Goal: Information Seeking & Learning: Compare options

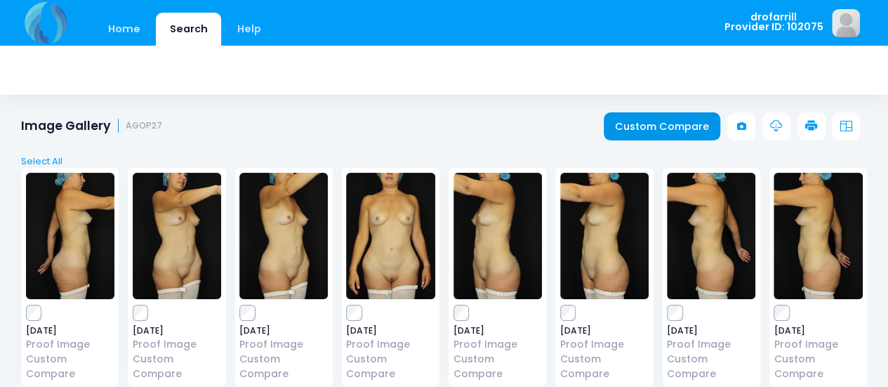
click at [637, 124] on link "Custom Compare" at bounding box center [662, 126] width 117 height 28
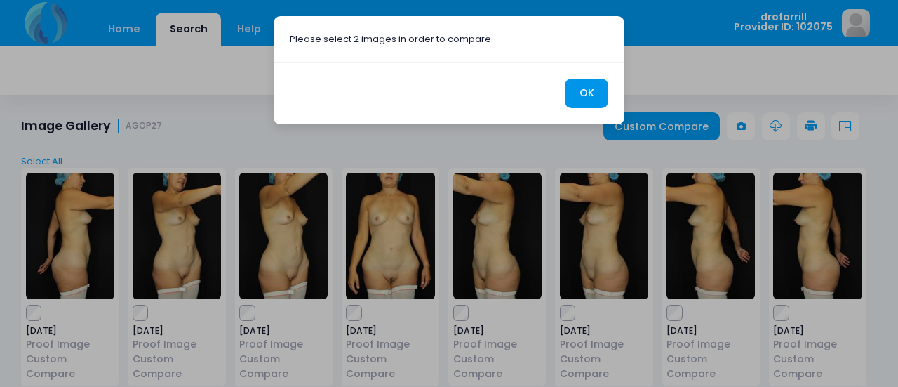
click at [588, 93] on button "OK" at bounding box center [587, 94] width 44 height 30
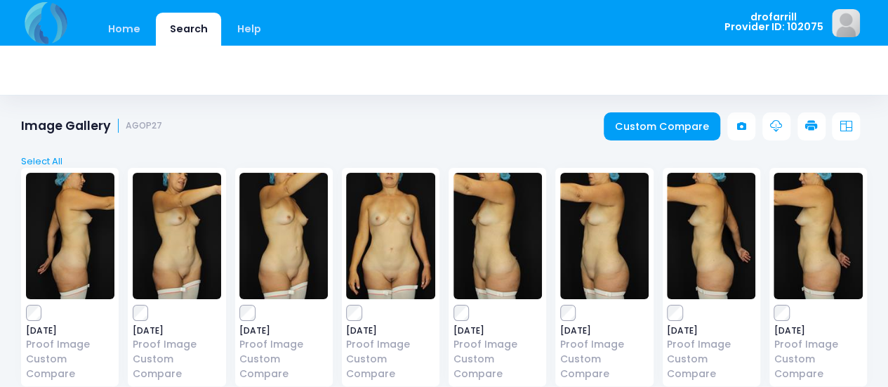
click at [720, 265] on img at bounding box center [711, 236] width 88 height 126
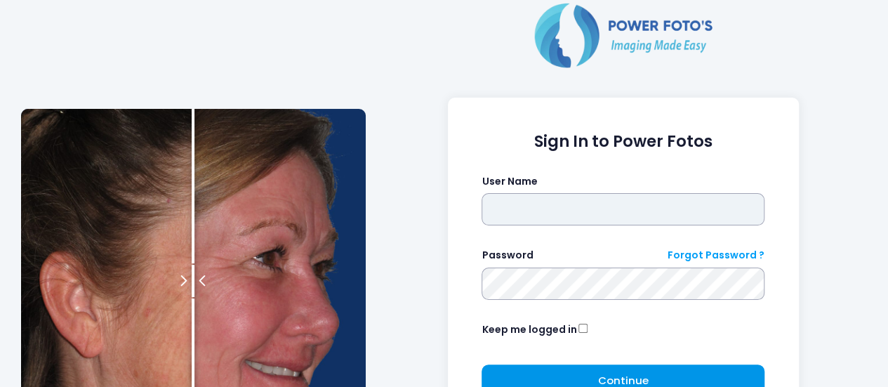
type input "**********"
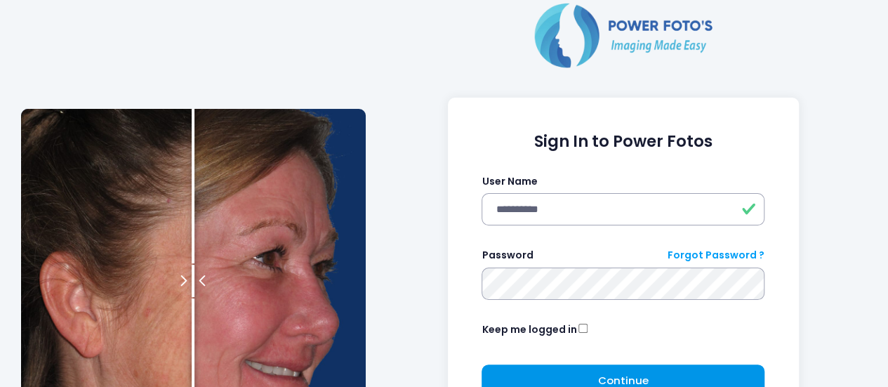
click at [570, 369] on button "Continue Please wait..." at bounding box center [623, 380] width 283 height 32
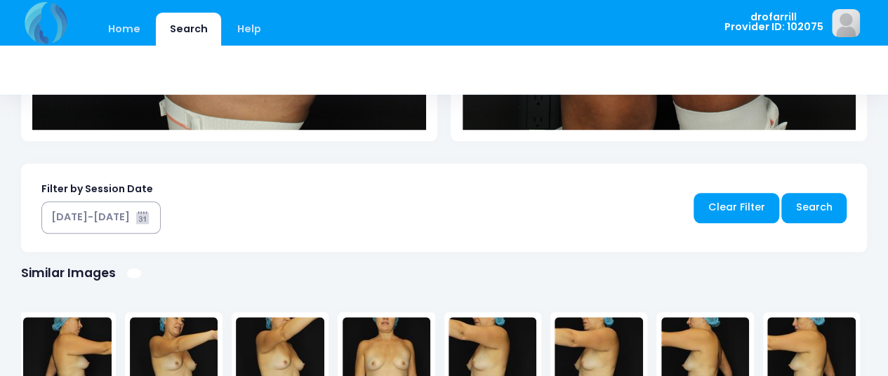
scroll to position [653, 0]
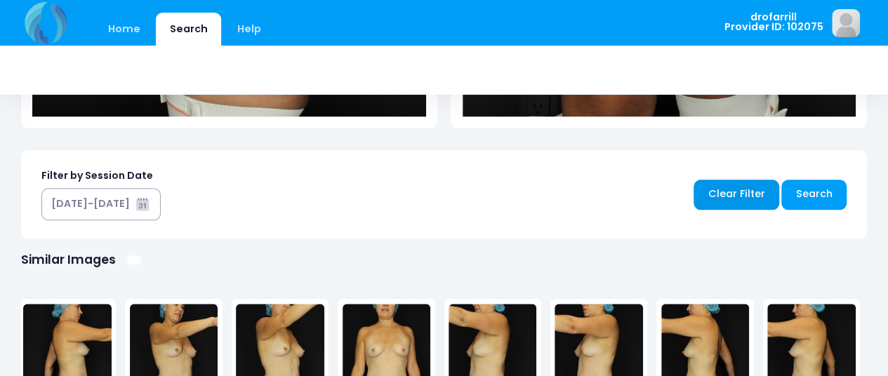
click at [761, 192] on link "Clear Filter" at bounding box center [737, 195] width 86 height 30
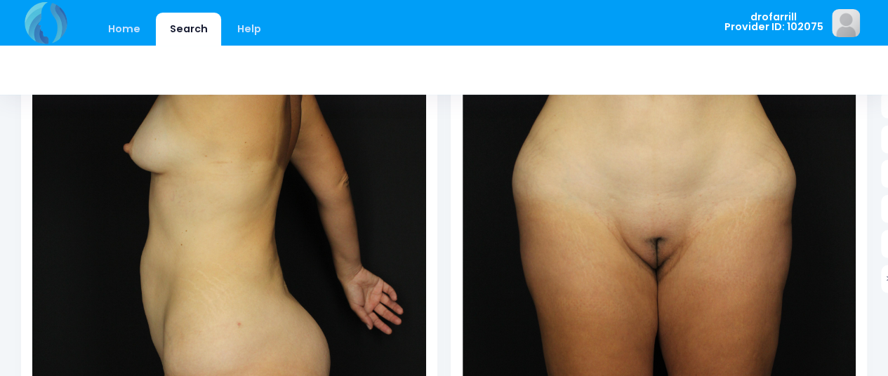
scroll to position [0, 0]
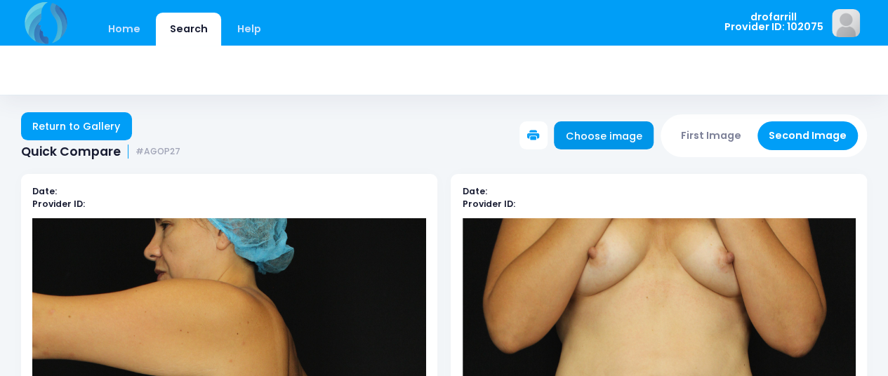
click at [627, 138] on link "Choose image" at bounding box center [604, 135] width 100 height 28
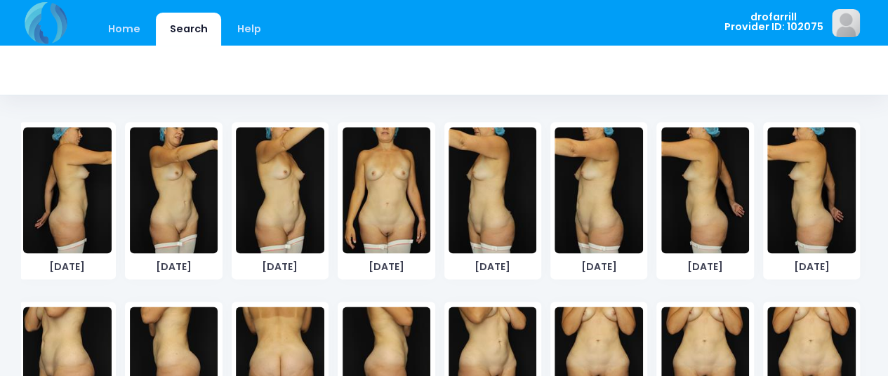
scroll to position [842, 0]
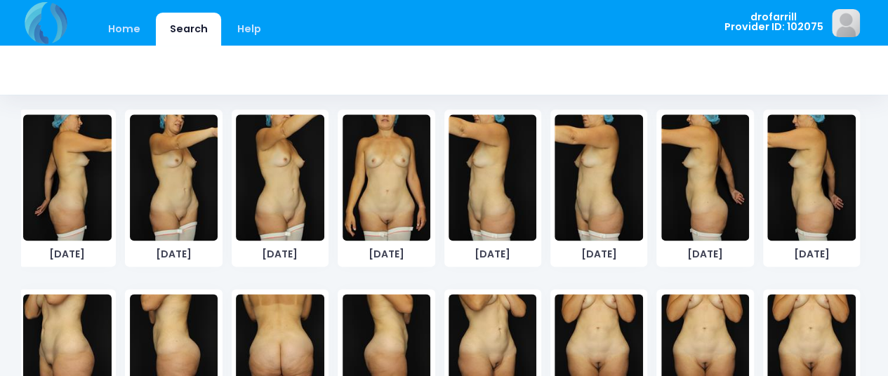
click at [371, 215] on img at bounding box center [387, 177] width 88 height 126
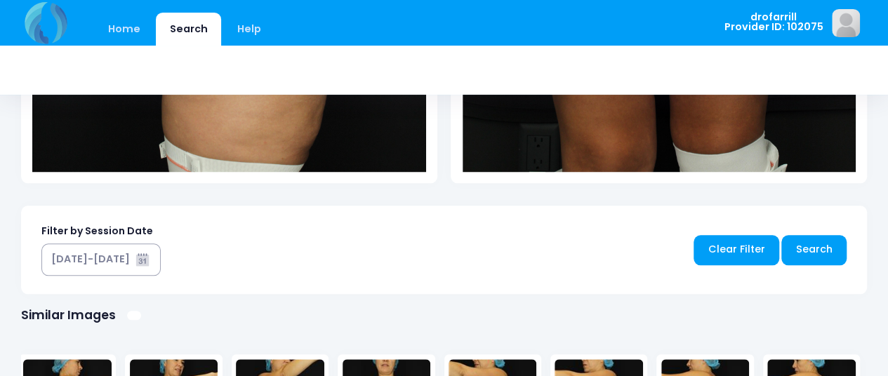
scroll to position [603, 0]
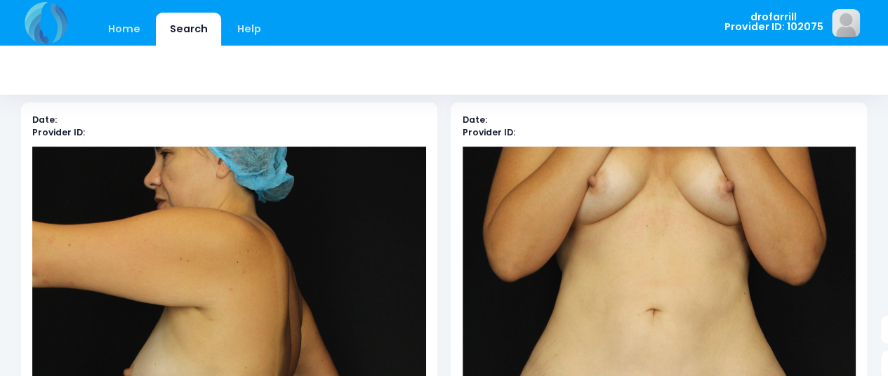
scroll to position [63, 0]
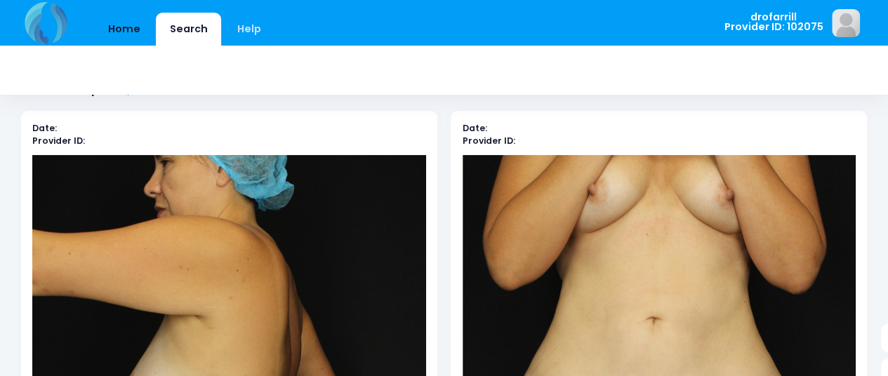
click at [128, 29] on link "Home" at bounding box center [124, 29] width 60 height 33
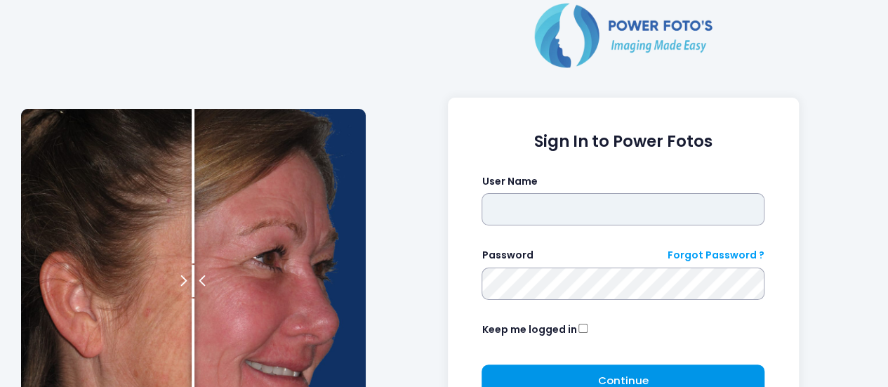
type input "**********"
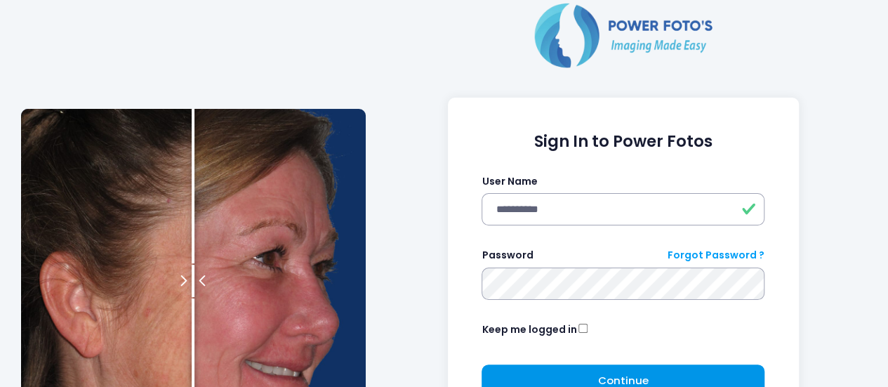
click at [548, 380] on button "Continue Please wait..." at bounding box center [623, 380] width 283 height 32
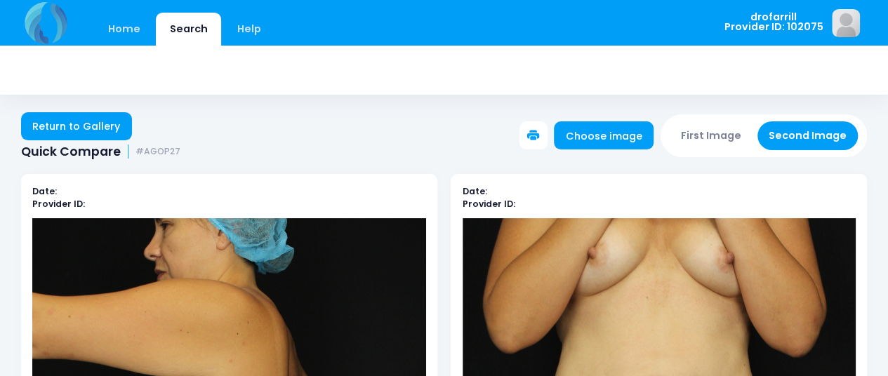
click at [720, 138] on button "First Image" at bounding box center [712, 135] width 84 height 29
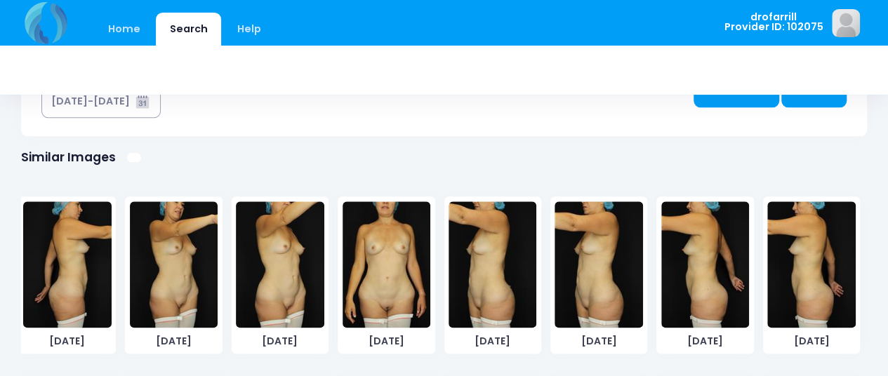
click at [364, 274] on img at bounding box center [387, 264] width 88 height 126
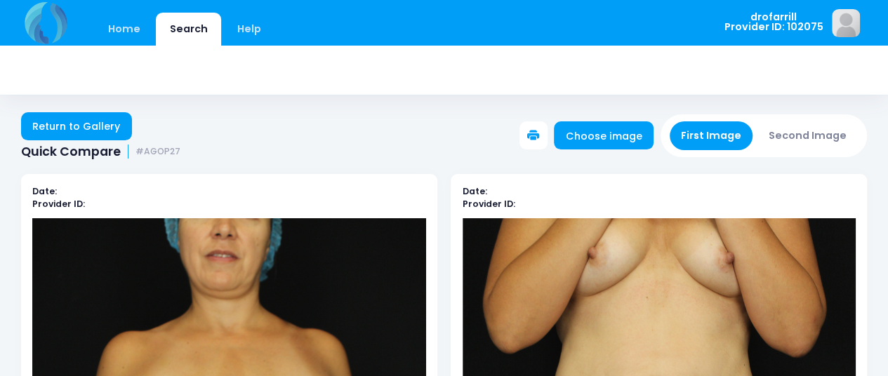
click at [788, 134] on button "Second Image" at bounding box center [807, 135] width 101 height 29
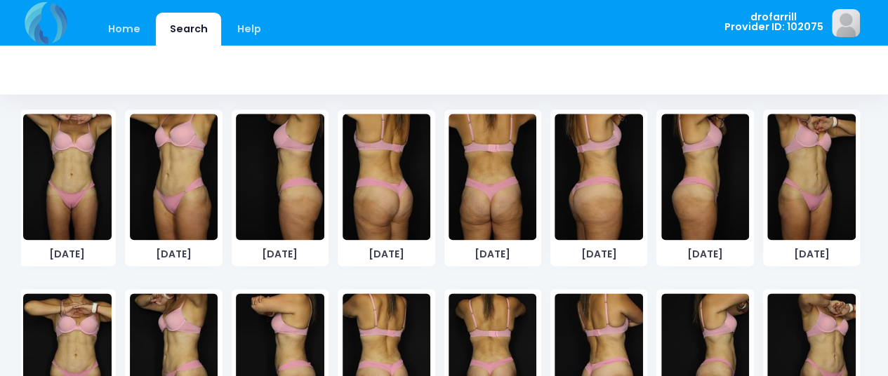
scroll to position [375, 0]
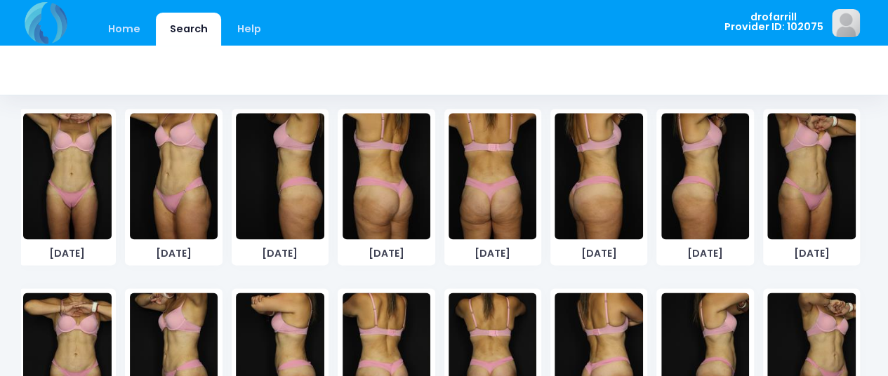
click at [79, 319] on img at bounding box center [67, 356] width 88 height 126
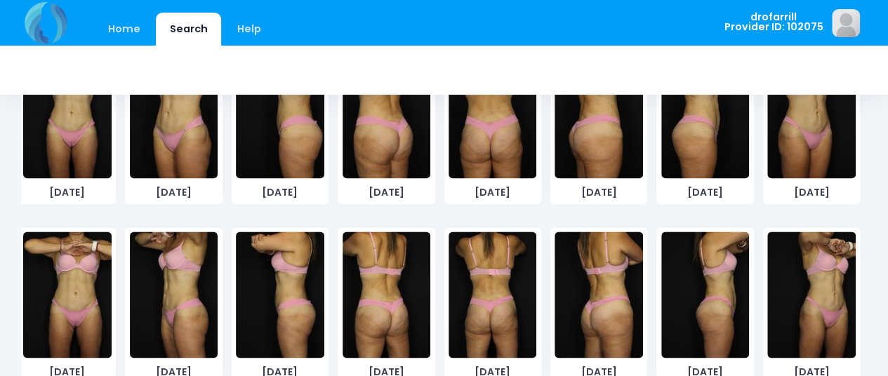
scroll to position [952, 0]
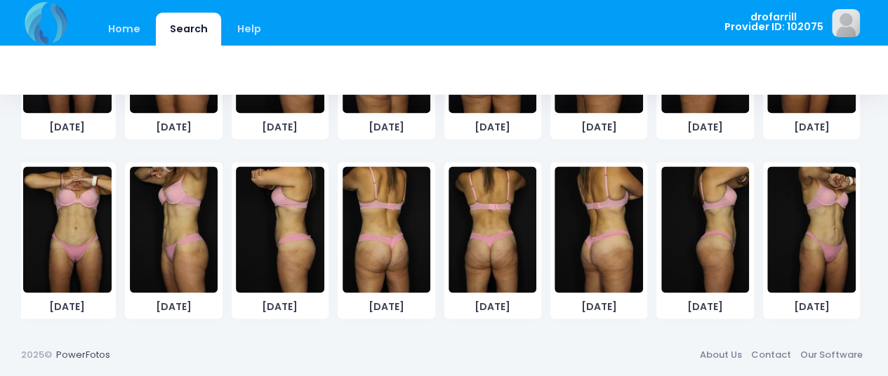
click at [79, 236] on img at bounding box center [67, 229] width 88 height 126
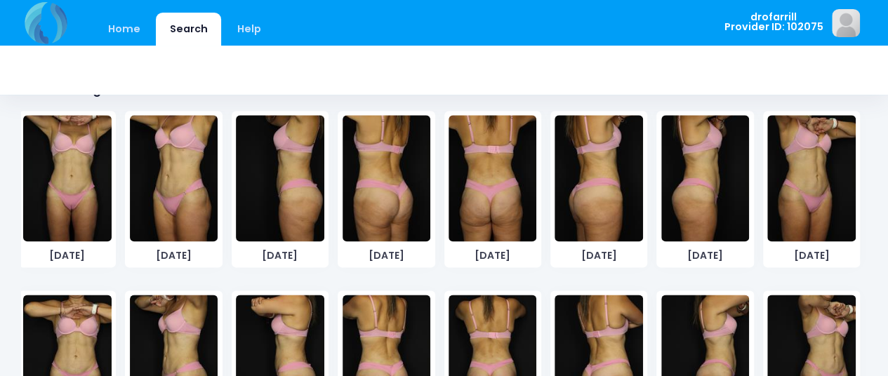
click at [79, 236] on div "[DATE] [DATE] [DATE] [DATE] [DATE]" at bounding box center [440, 101] width 860 height 719
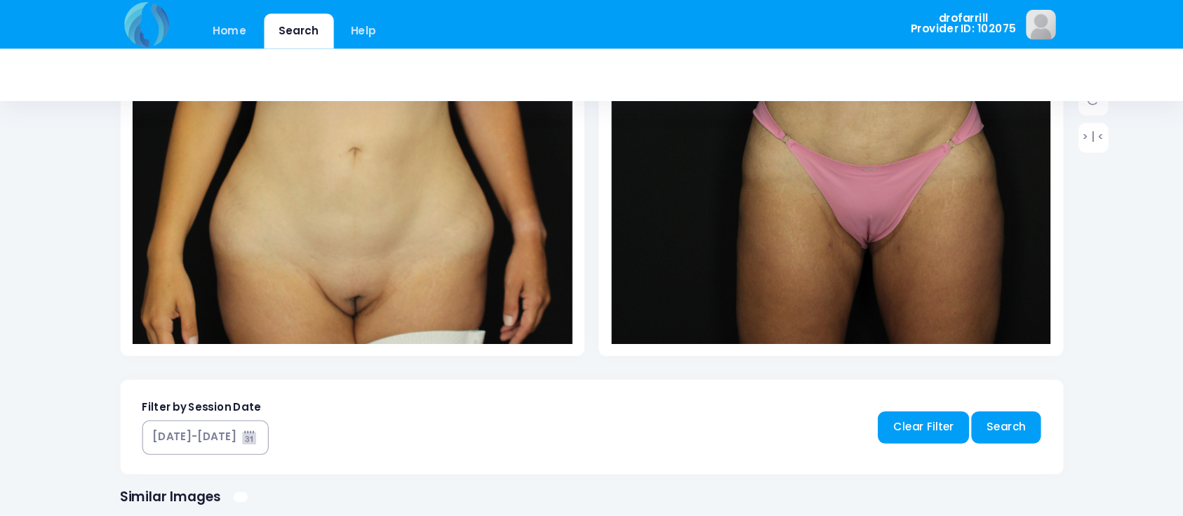
scroll to position [377, 0]
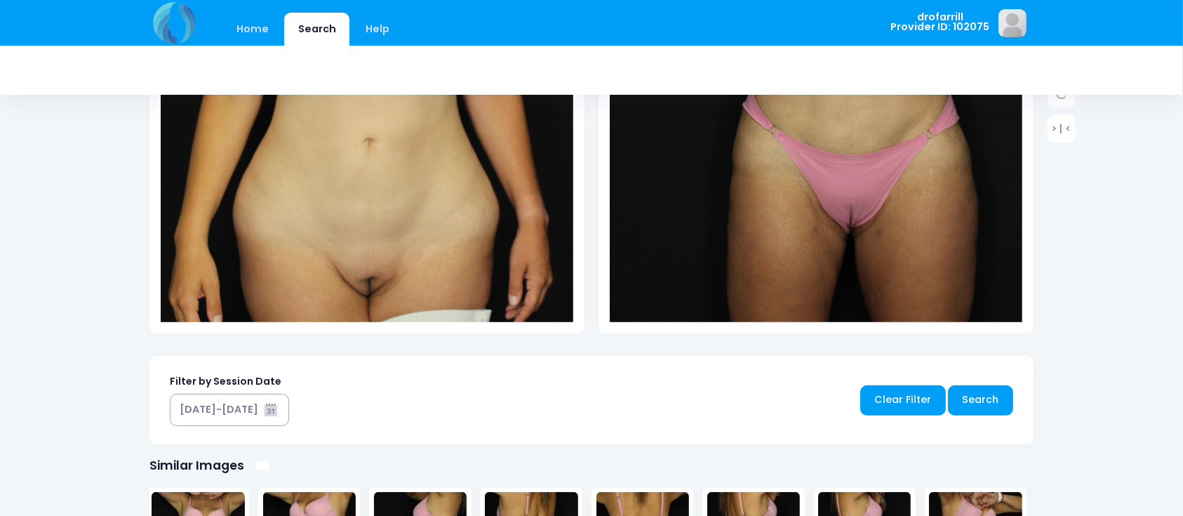
drag, startPoint x: 898, startPoint y: 6, endPoint x: 74, endPoint y: 258, distance: 862.0
click at [74, 258] on div "Home Search Help drofarrill" at bounding box center [591, 217] width 1183 height 1328
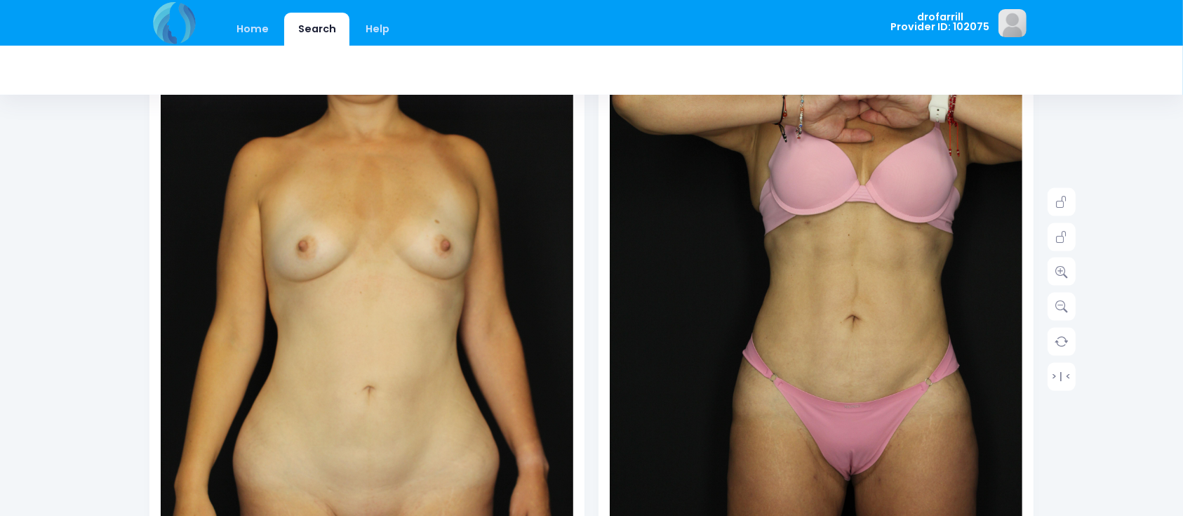
scroll to position [0, 0]
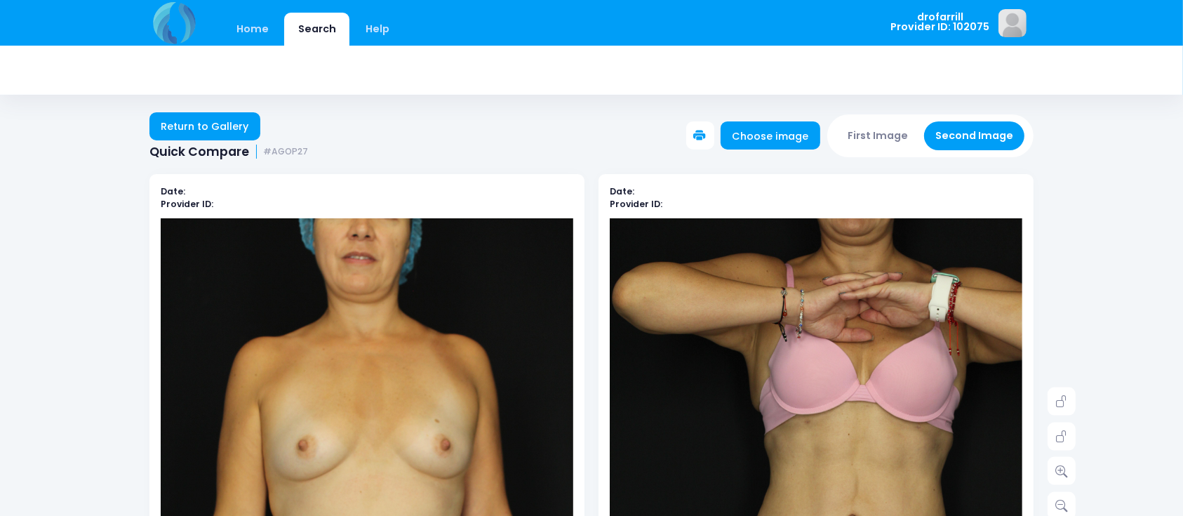
click at [865, 140] on button "First Image" at bounding box center [879, 135] width 84 height 29
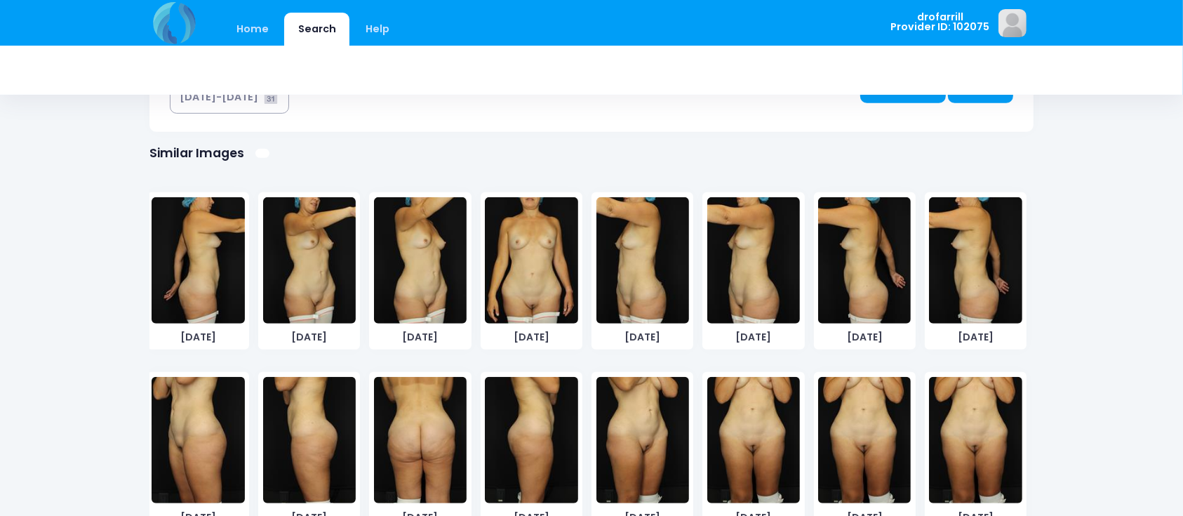
click at [643, 270] on img at bounding box center [643, 260] width 93 height 126
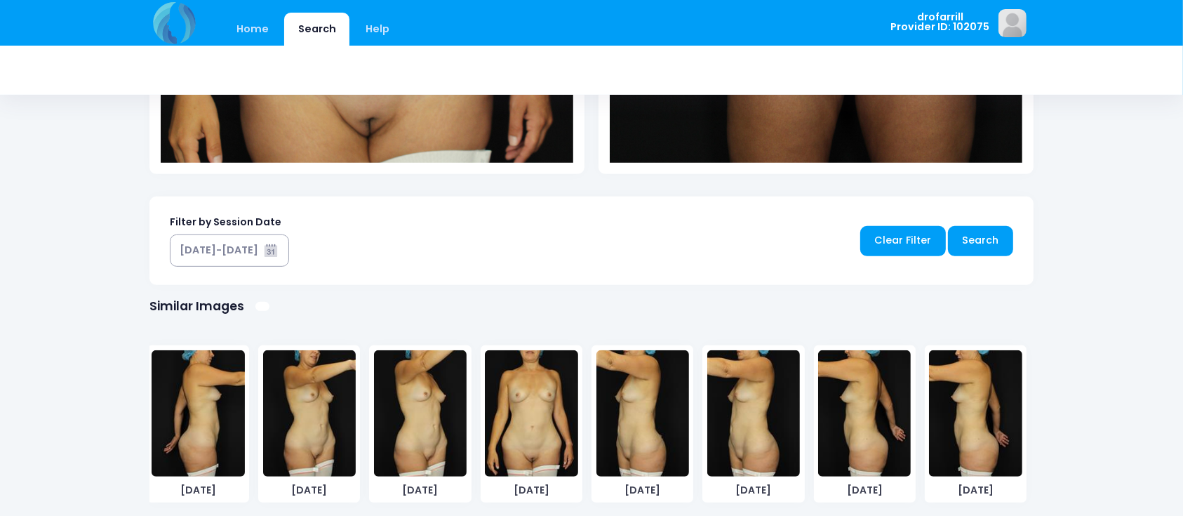
scroll to position [607, 0]
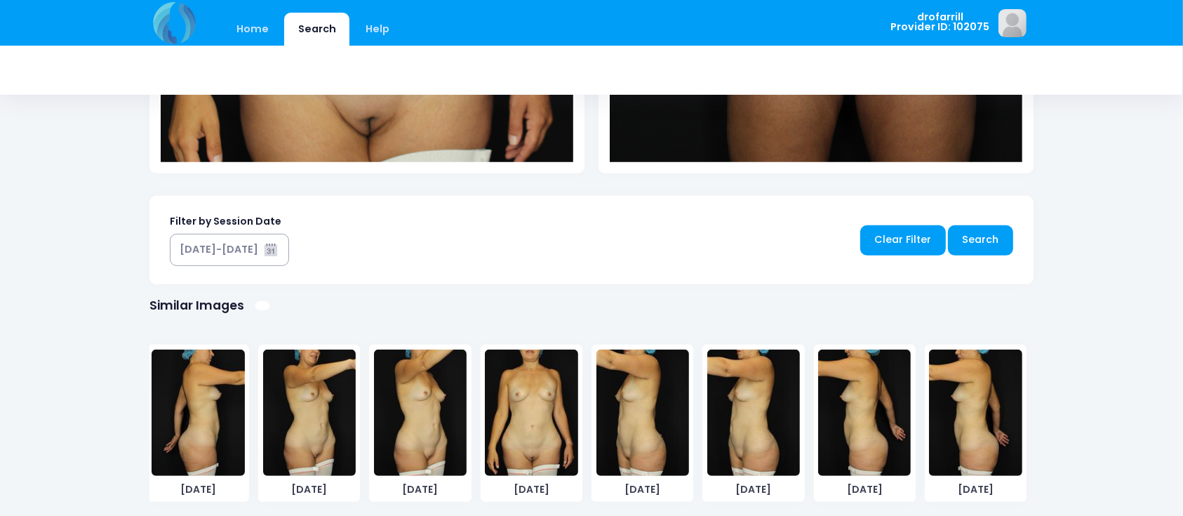
click at [634, 376] on img at bounding box center [643, 413] width 93 height 126
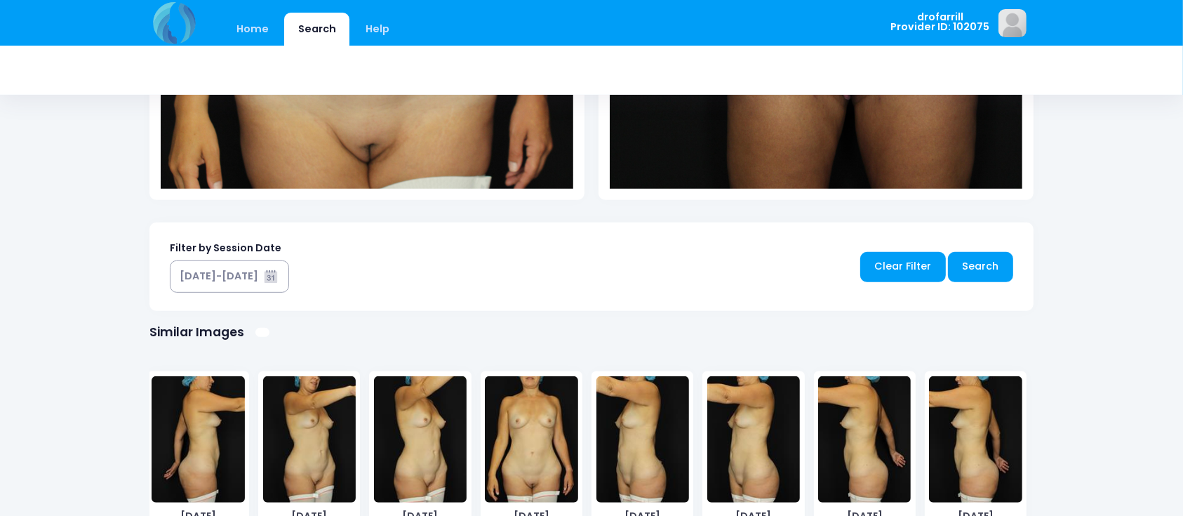
click at [634, 376] on img at bounding box center [643, 439] width 93 height 126
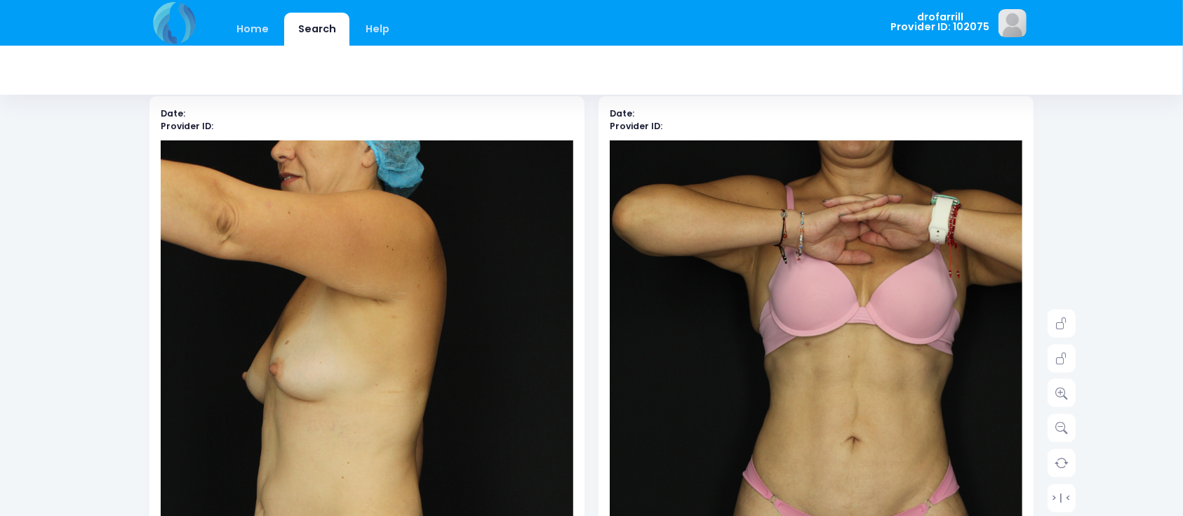
scroll to position [0, 0]
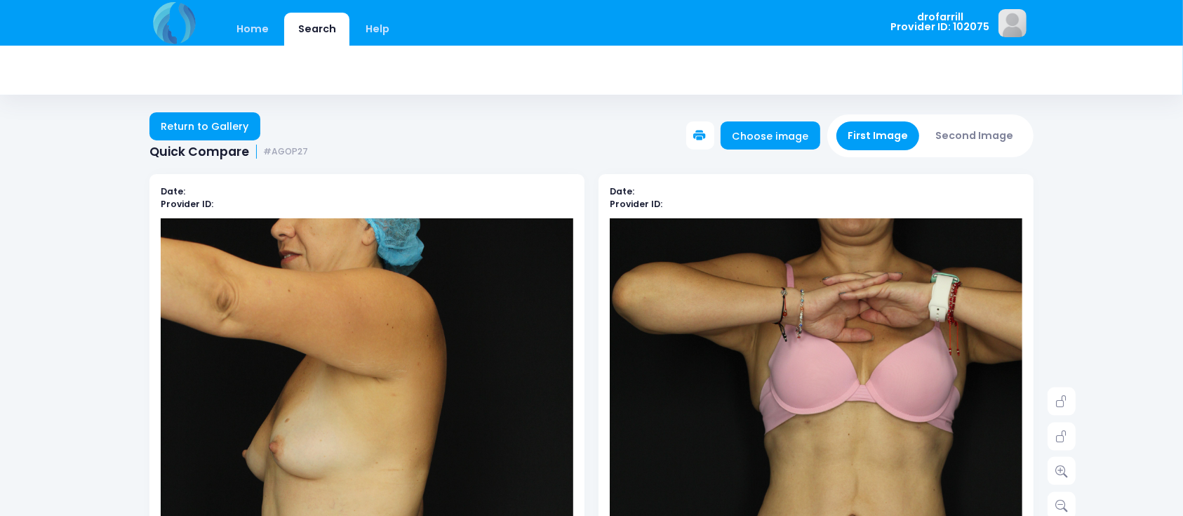
click at [887, 135] on button "Second Image" at bounding box center [974, 135] width 101 height 29
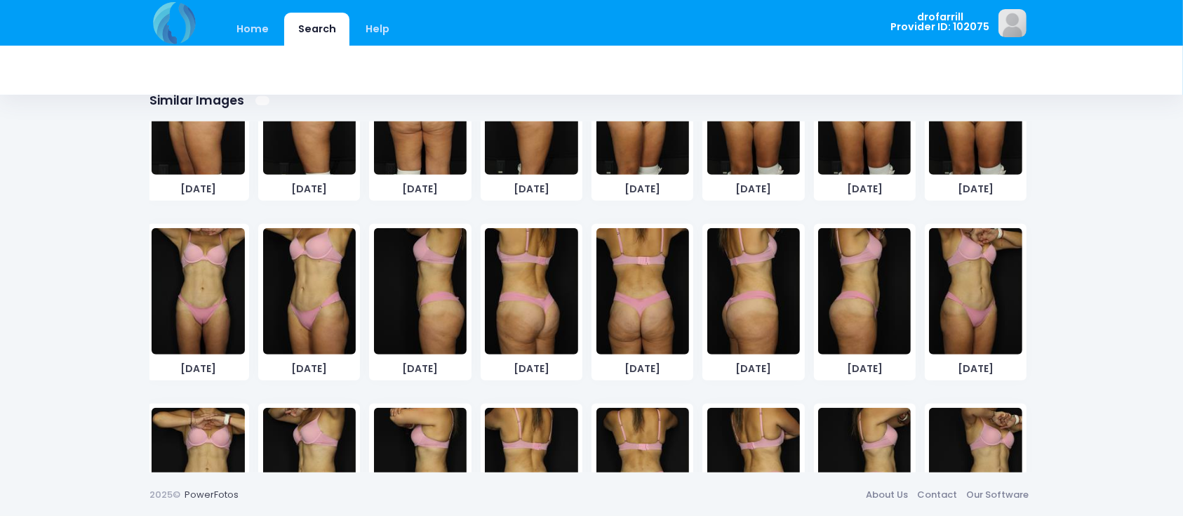
scroll to position [377, 0]
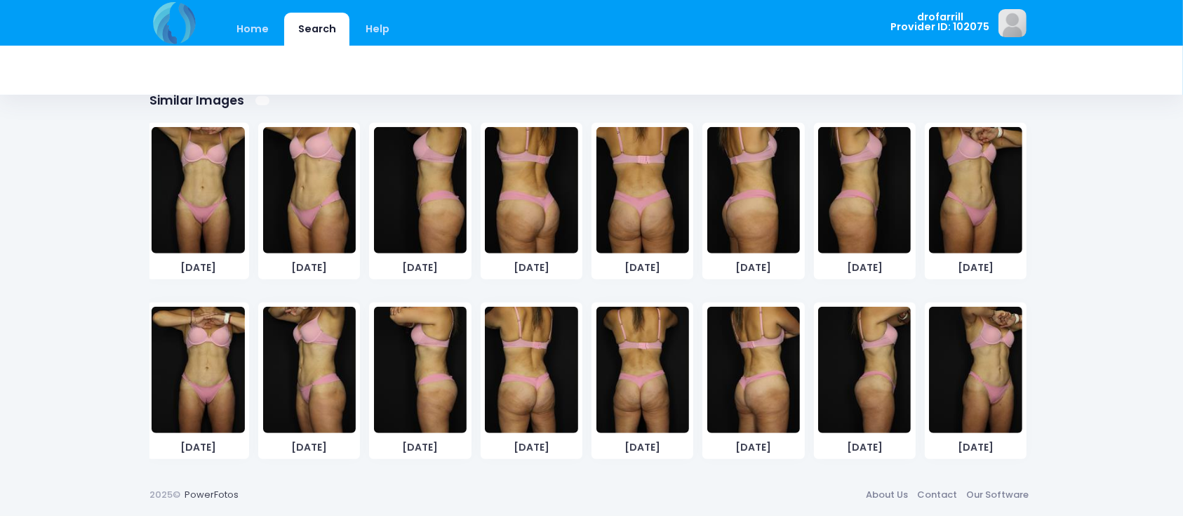
click at [309, 356] on img at bounding box center [309, 370] width 93 height 126
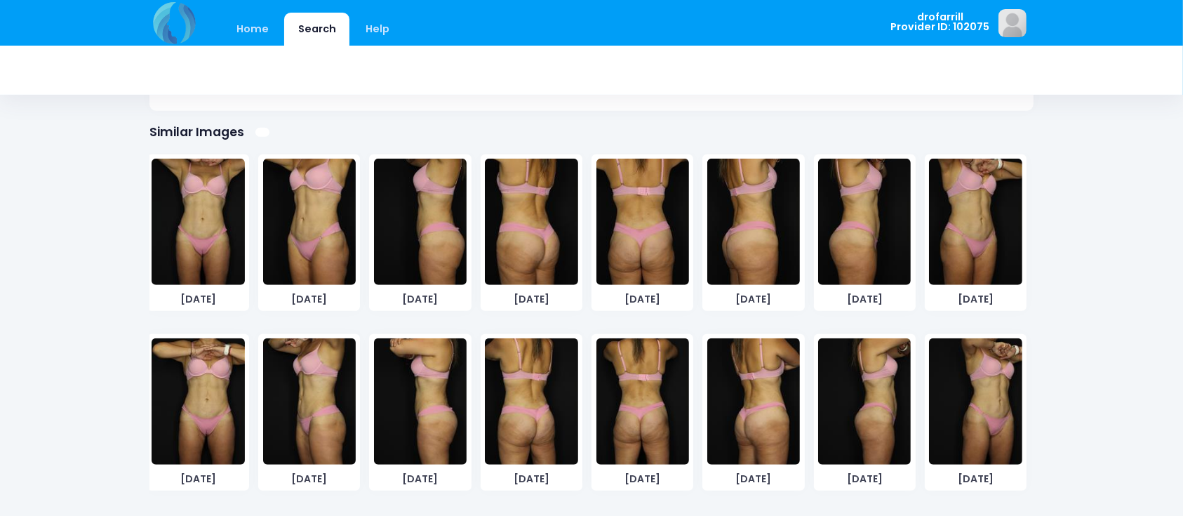
click at [309, 356] on div "[DATE] [DATE] [DATE] [DATE] [DATE]" at bounding box center [587, 144] width 898 height 719
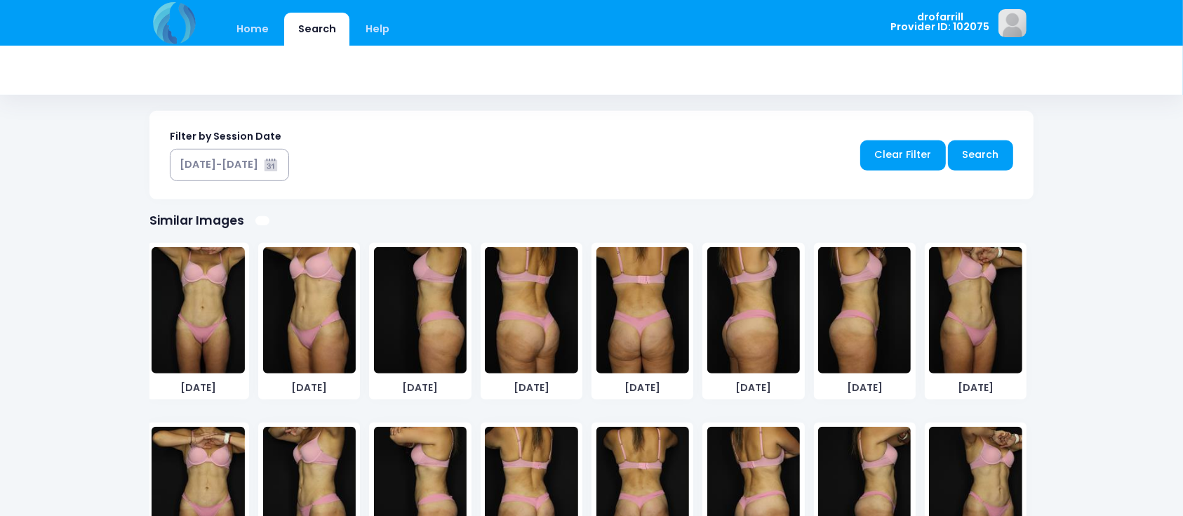
scroll to position [812, 0]
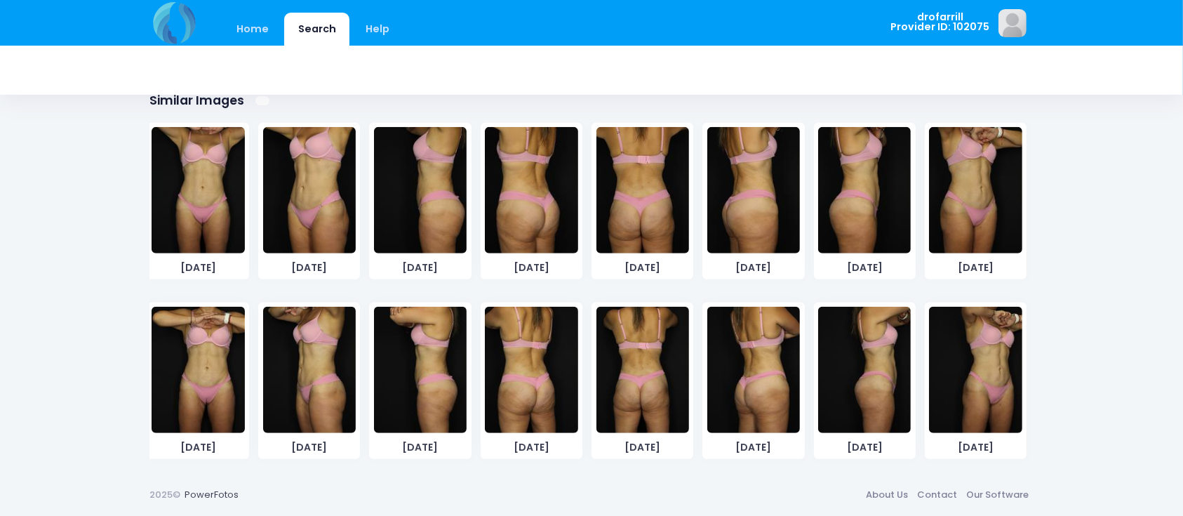
click at [192, 180] on img at bounding box center [198, 190] width 93 height 126
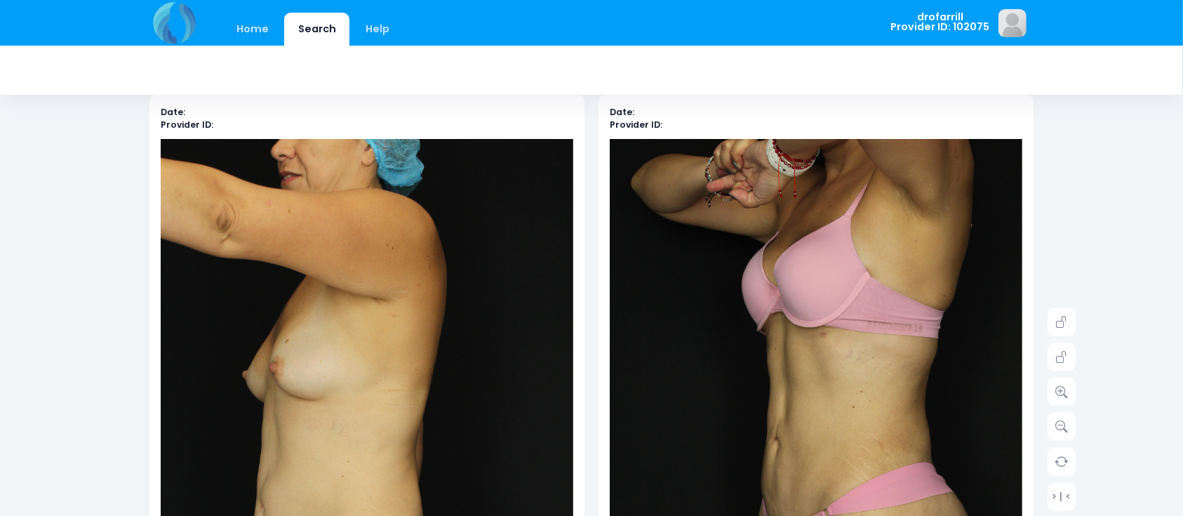
scroll to position [0, 0]
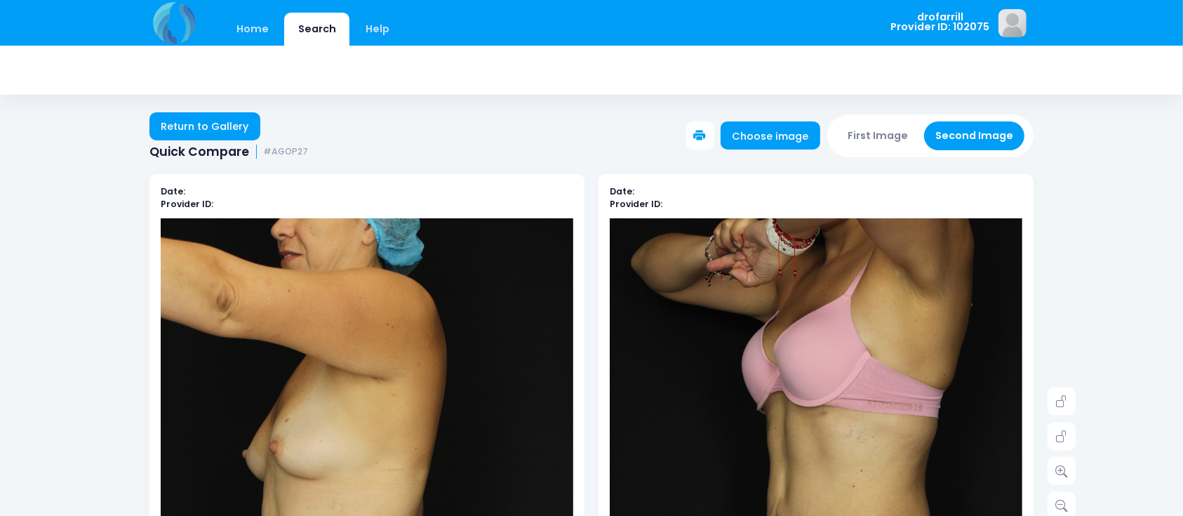
click at [883, 133] on button "First Image" at bounding box center [879, 135] width 84 height 29
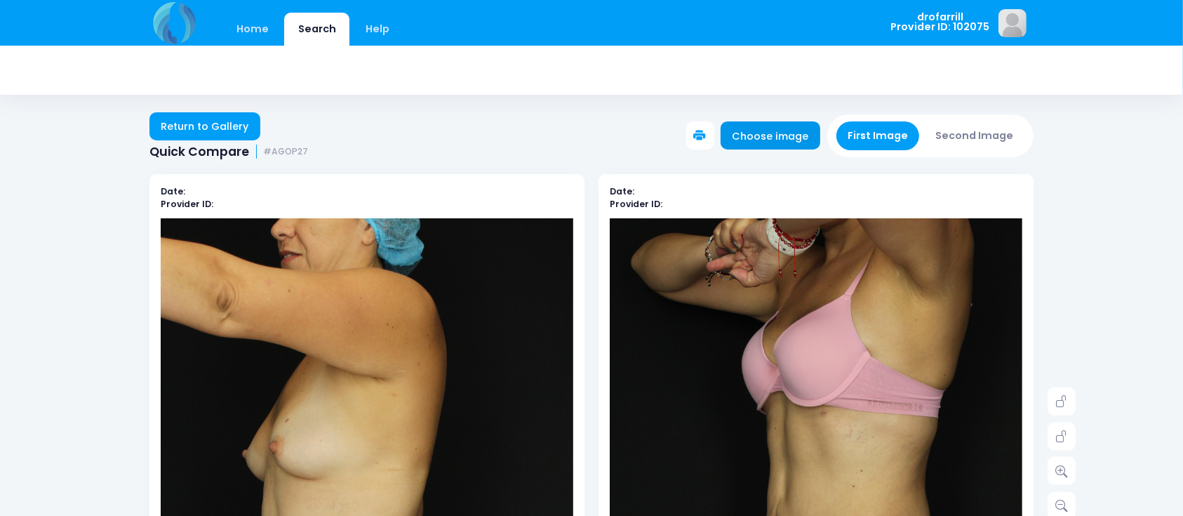
click at [804, 131] on link "Choose image" at bounding box center [771, 135] width 100 height 28
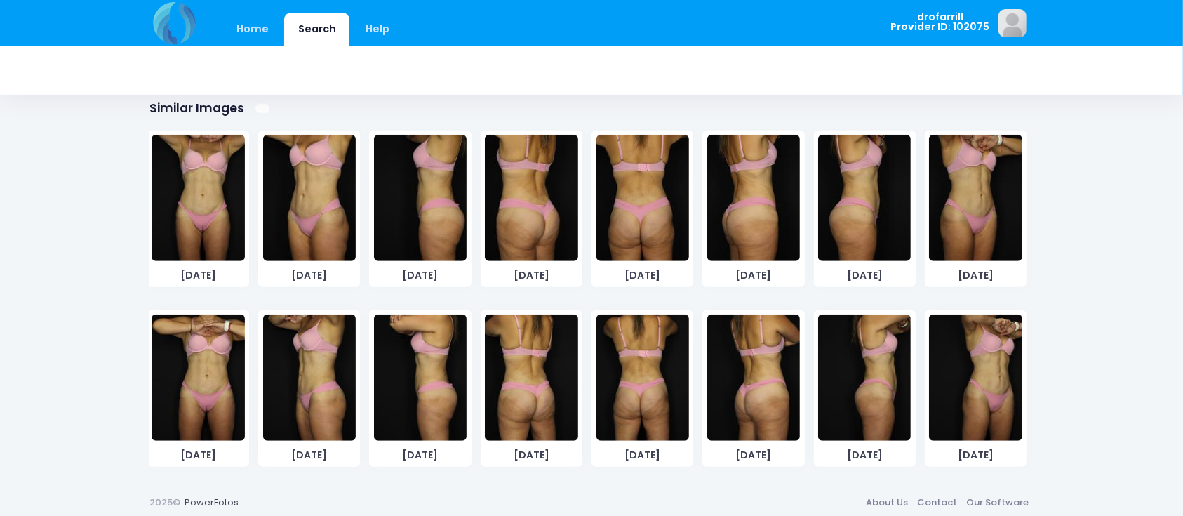
scroll to position [812, 0]
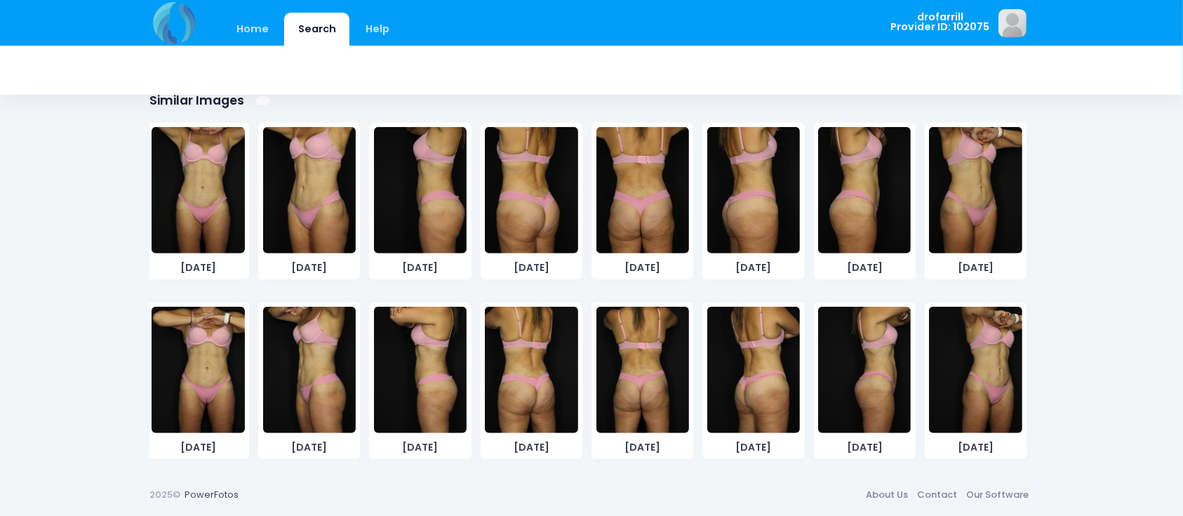
click at [228, 371] on img at bounding box center [198, 370] width 93 height 126
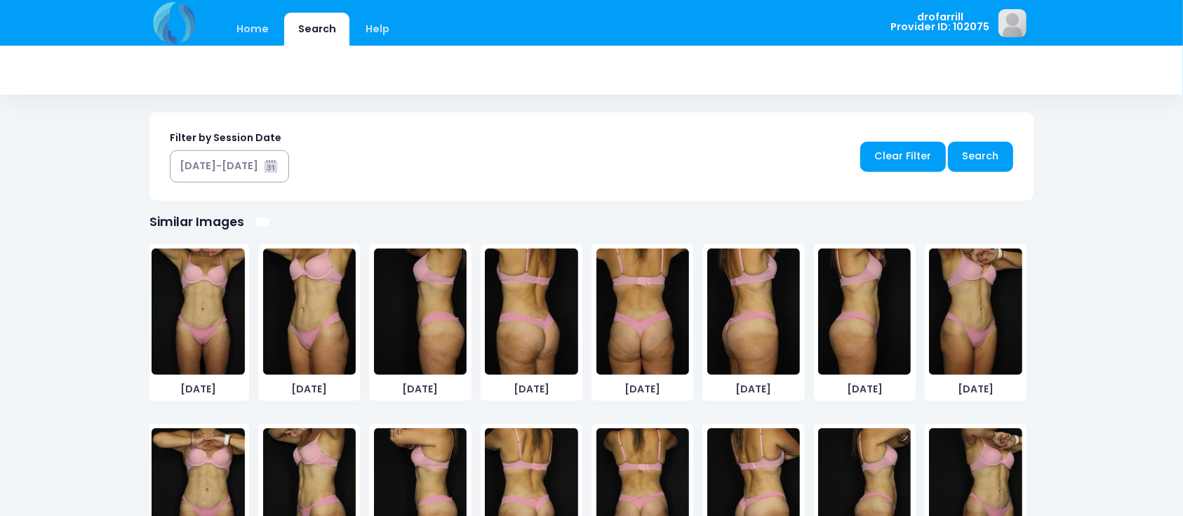
scroll to position [691, 0]
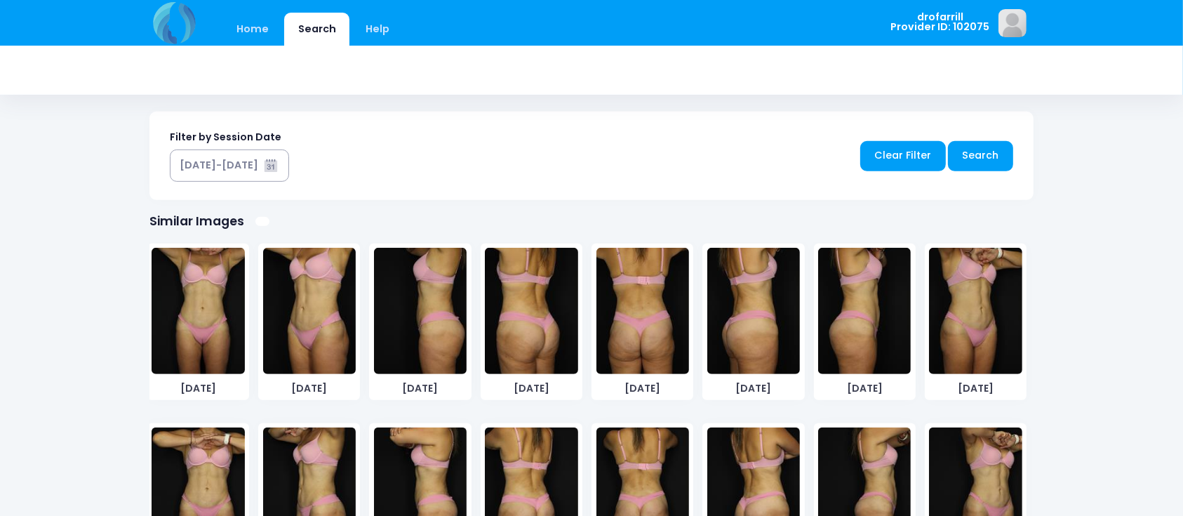
click at [224, 376] on img at bounding box center [198, 490] width 93 height 126
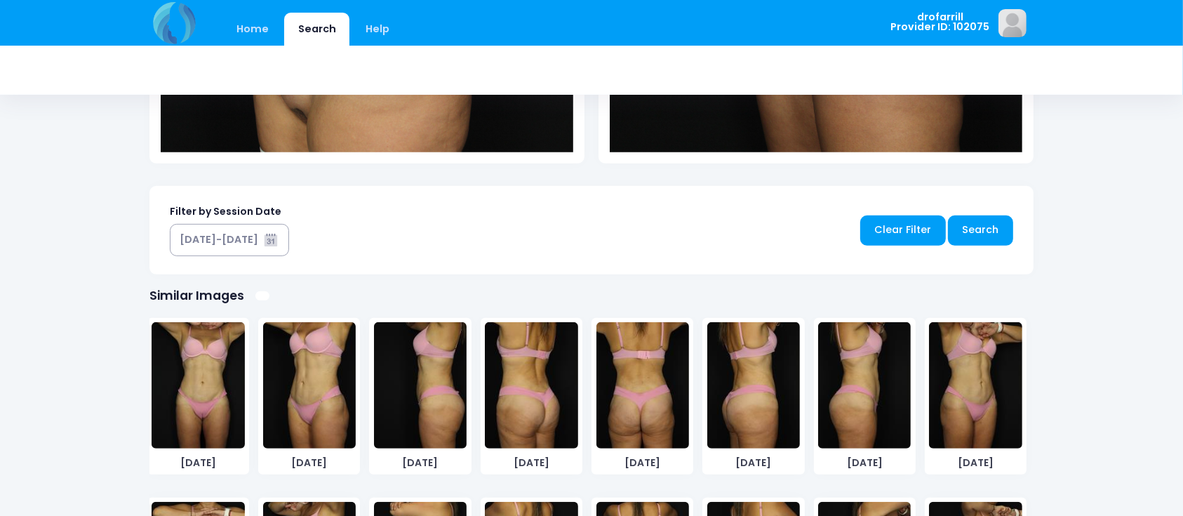
click at [224, 376] on div "[DATE] [DATE] [DATE] [DATE] [DATE]" at bounding box center [587, 308] width 898 height 719
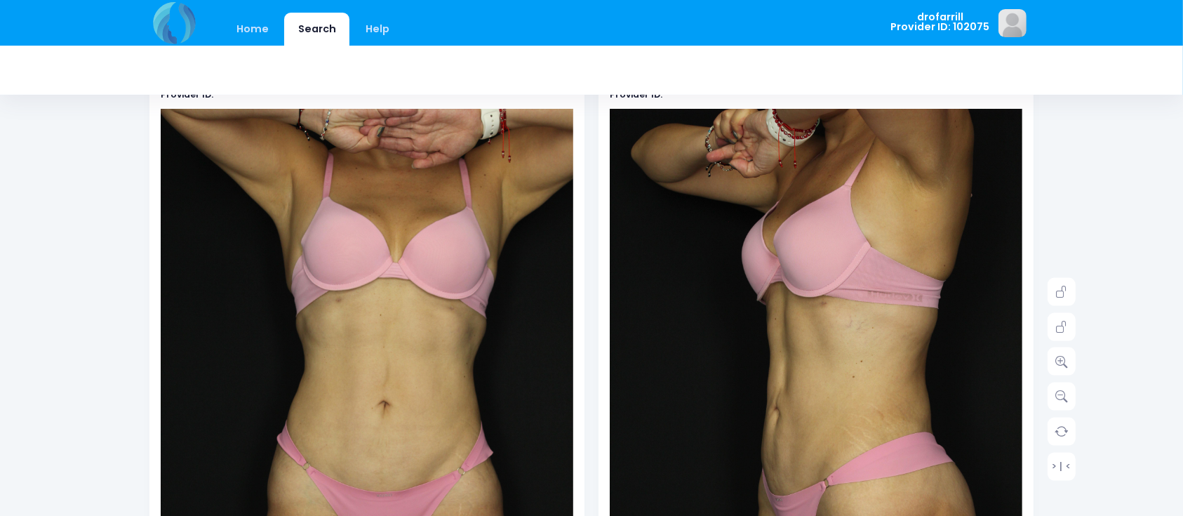
scroll to position [0, 0]
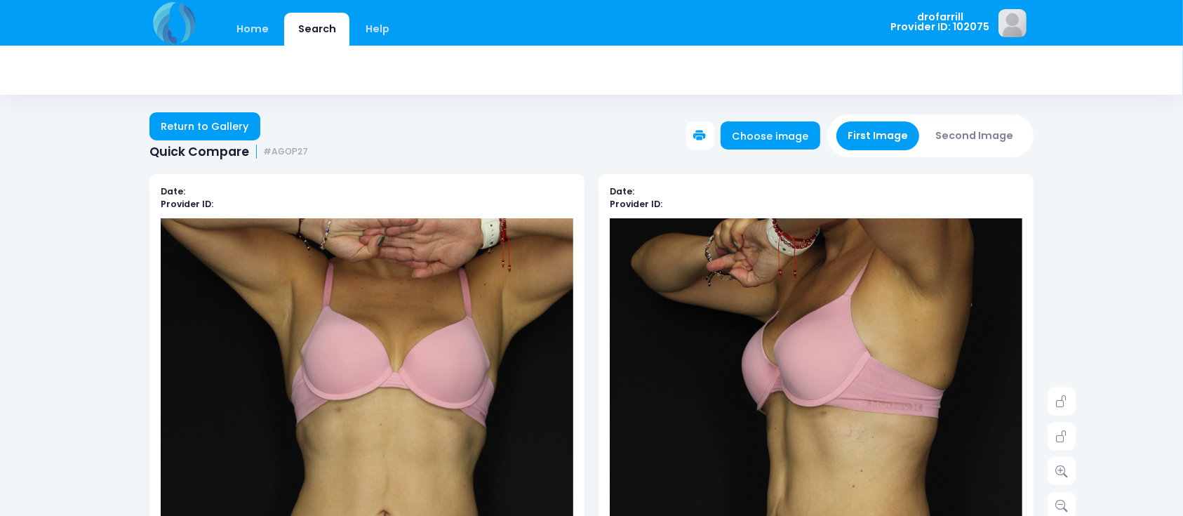
click at [887, 133] on button "Second Image" at bounding box center [974, 135] width 101 height 29
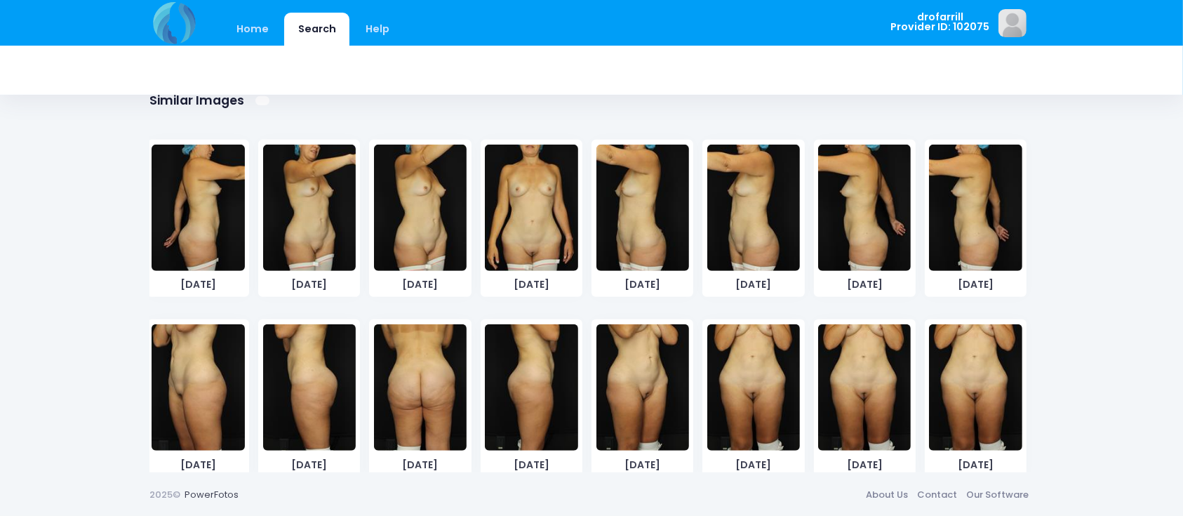
click at [769, 374] on img at bounding box center [754, 387] width 93 height 126
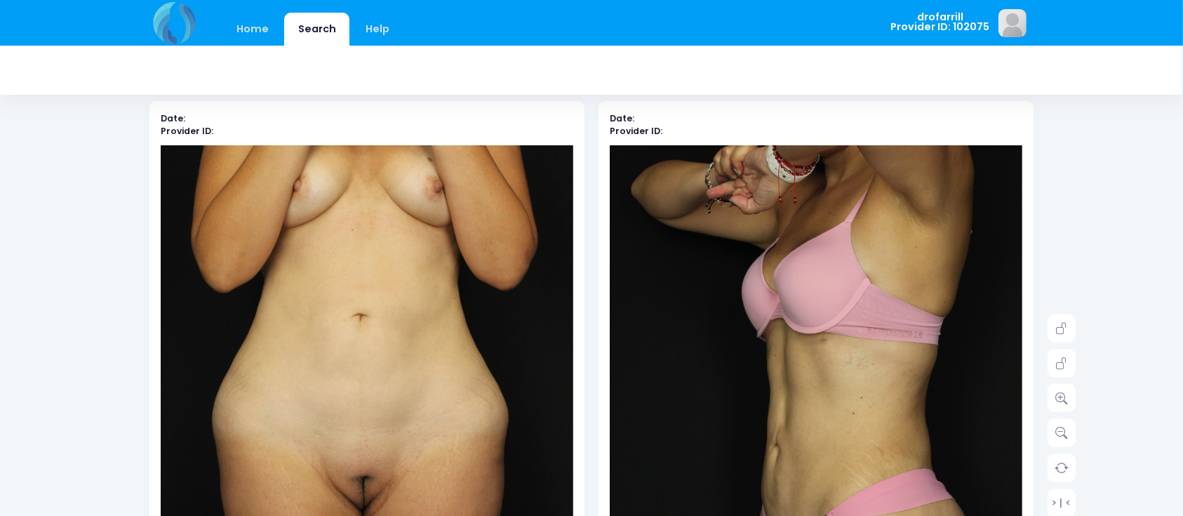
scroll to position [62, 0]
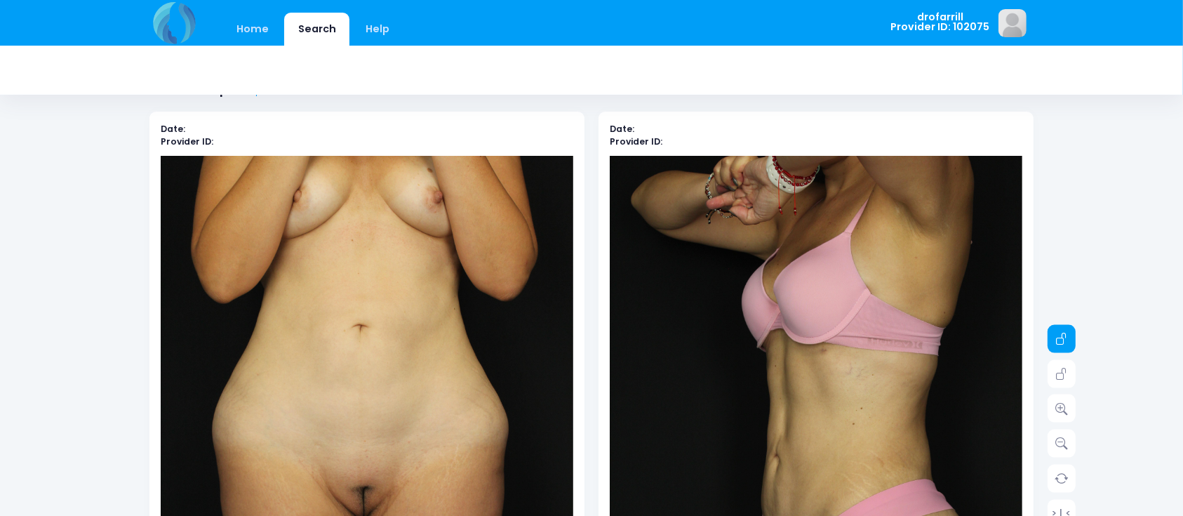
click at [887, 336] on icon at bounding box center [1062, 339] width 13 height 13
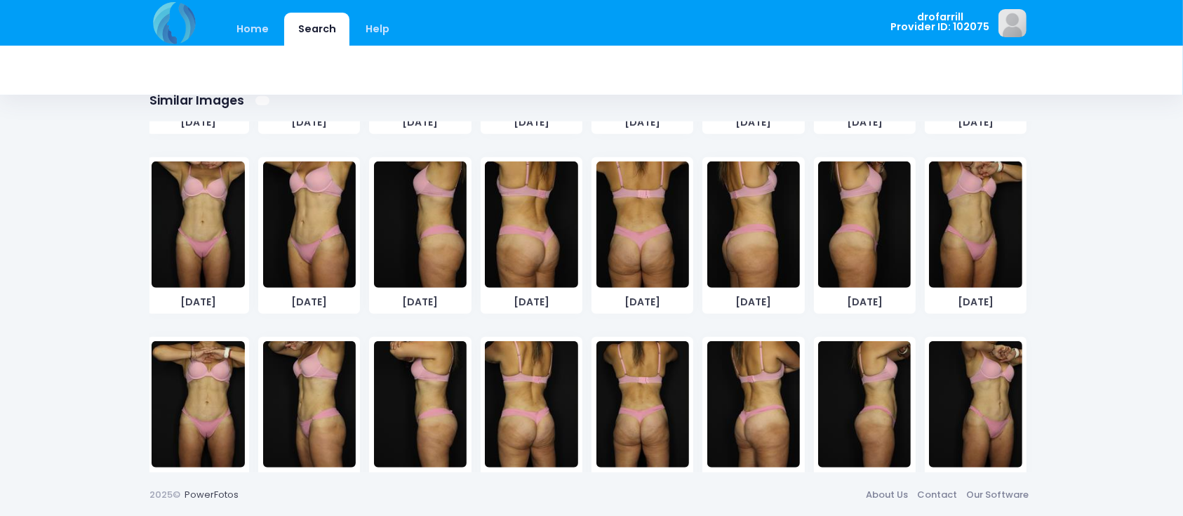
scroll to position [343, 0]
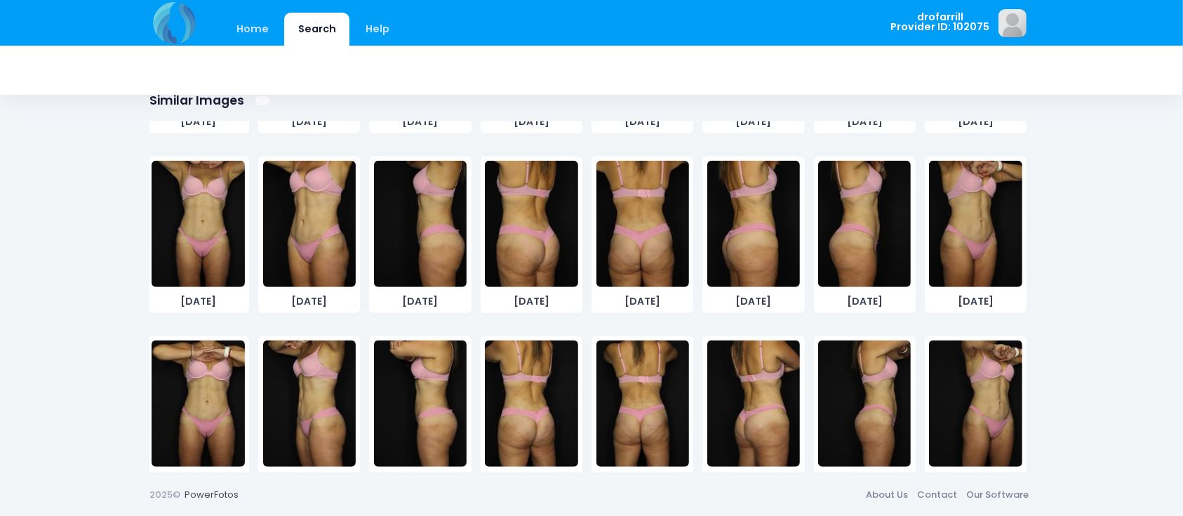
click at [219, 376] on img at bounding box center [198, 403] width 93 height 126
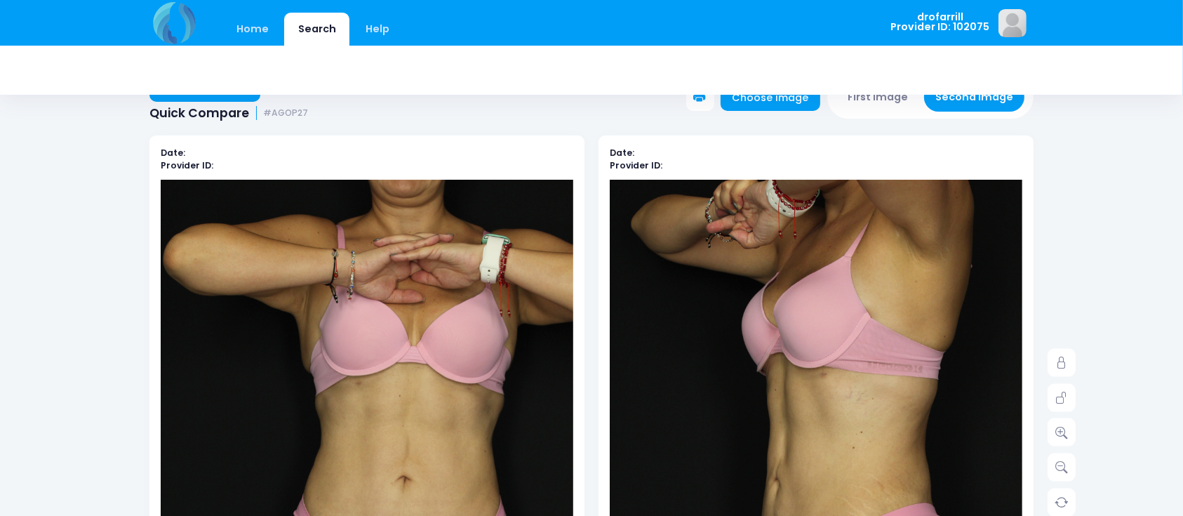
scroll to position [0, 0]
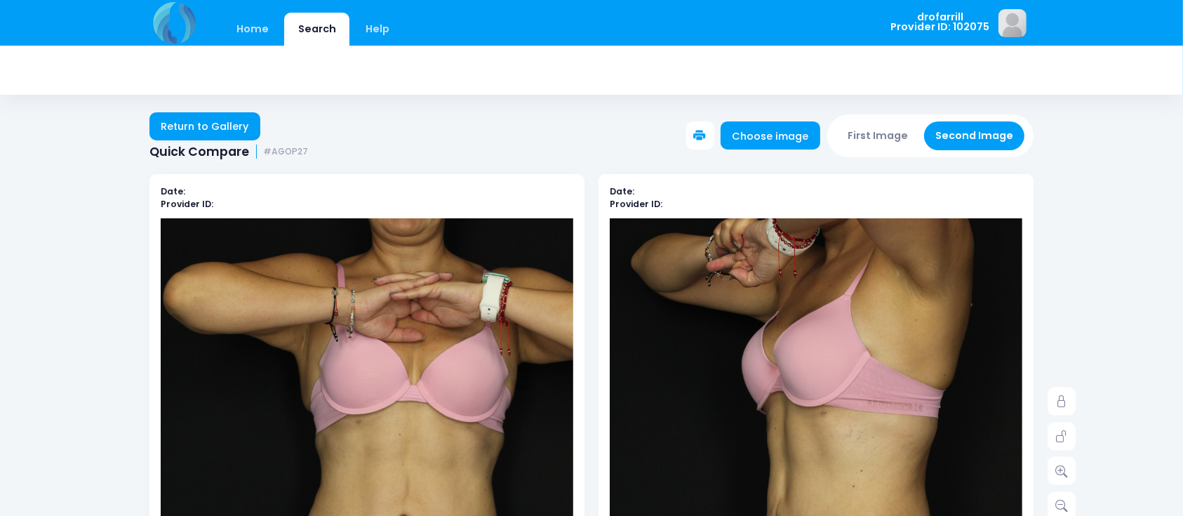
click at [887, 141] on button "First Image" at bounding box center [879, 135] width 84 height 29
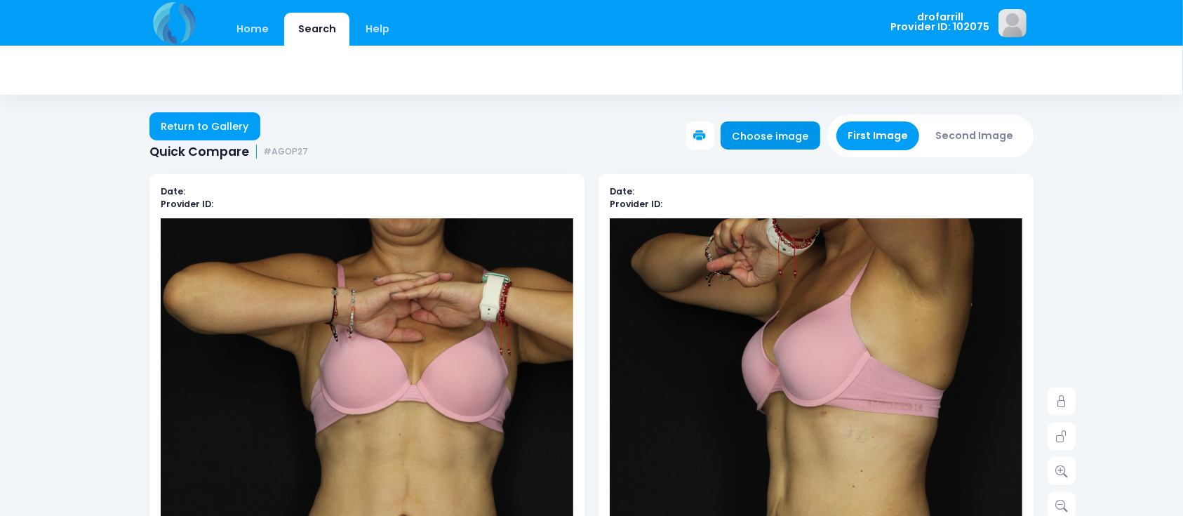
click at [792, 135] on link "Choose image" at bounding box center [771, 135] width 100 height 28
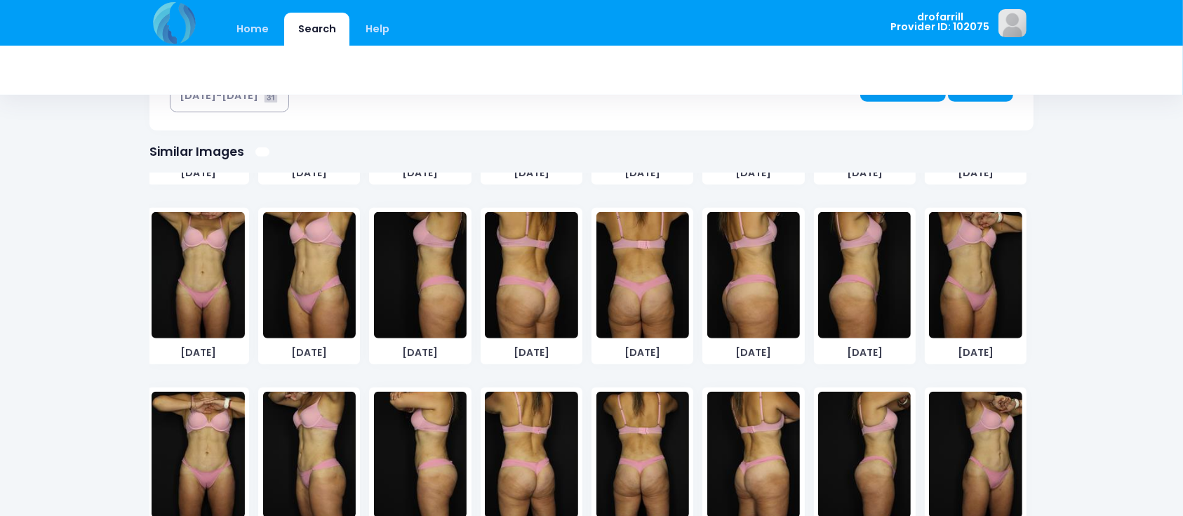
scroll to position [812, 0]
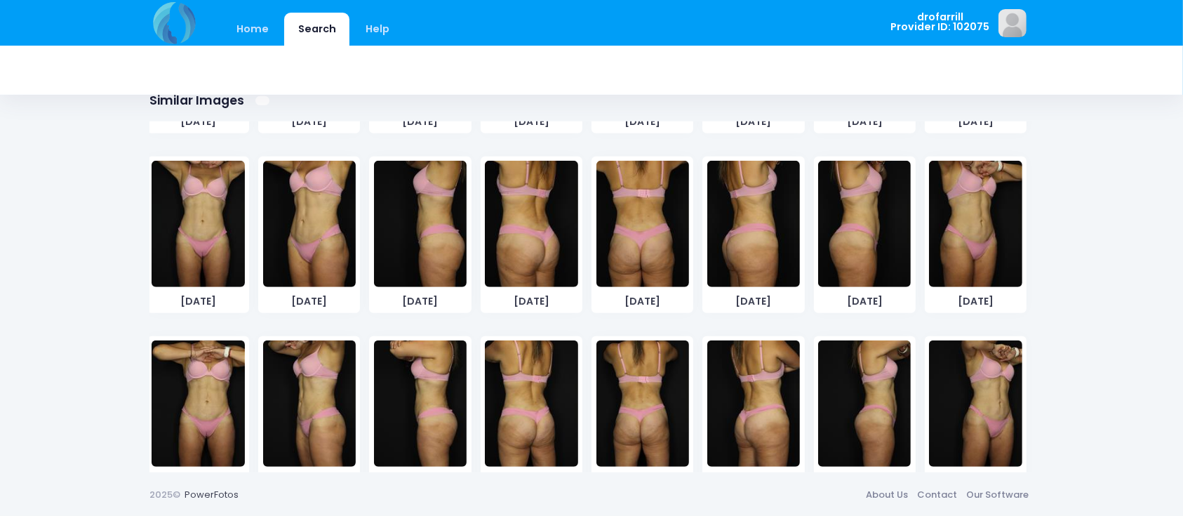
click at [207, 376] on img at bounding box center [198, 403] width 93 height 126
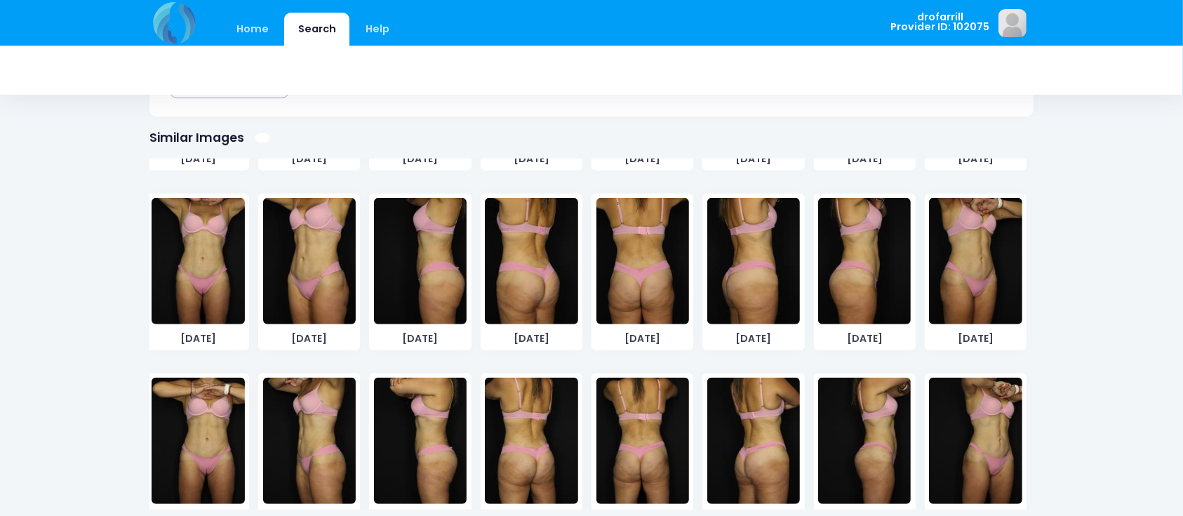
click at [207, 376] on div "[DATE] [DATE] [DATE] [DATE] [DATE]" at bounding box center [587, 184] width 898 height 719
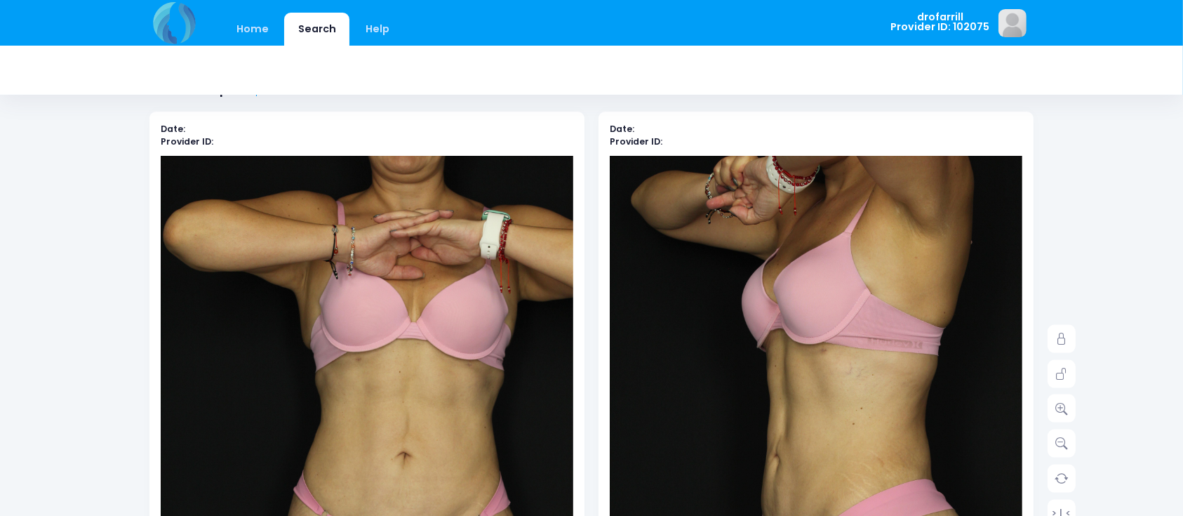
scroll to position [0, 0]
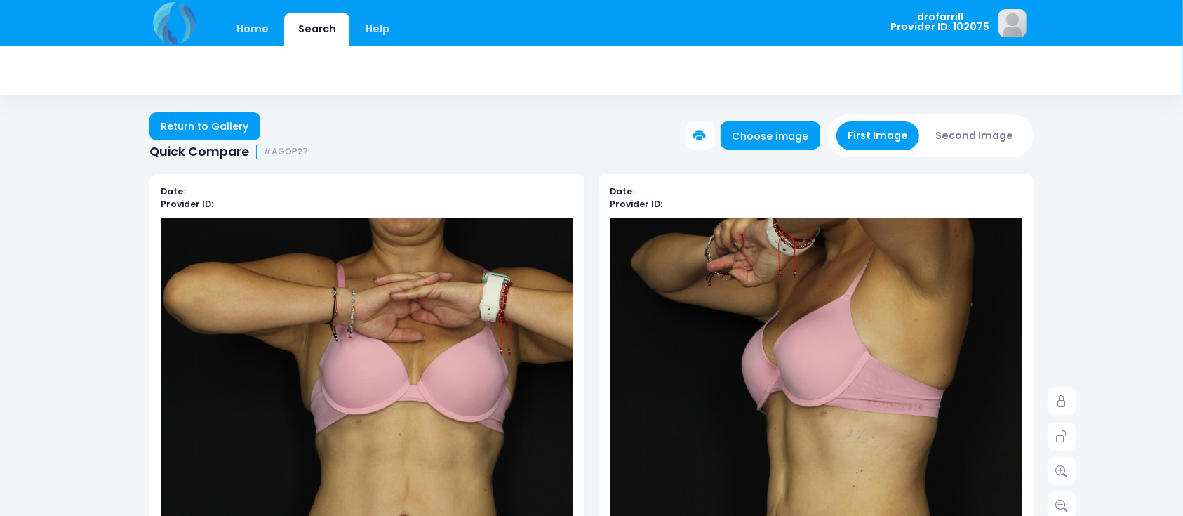
click at [887, 132] on button "Second Image" at bounding box center [974, 135] width 101 height 29
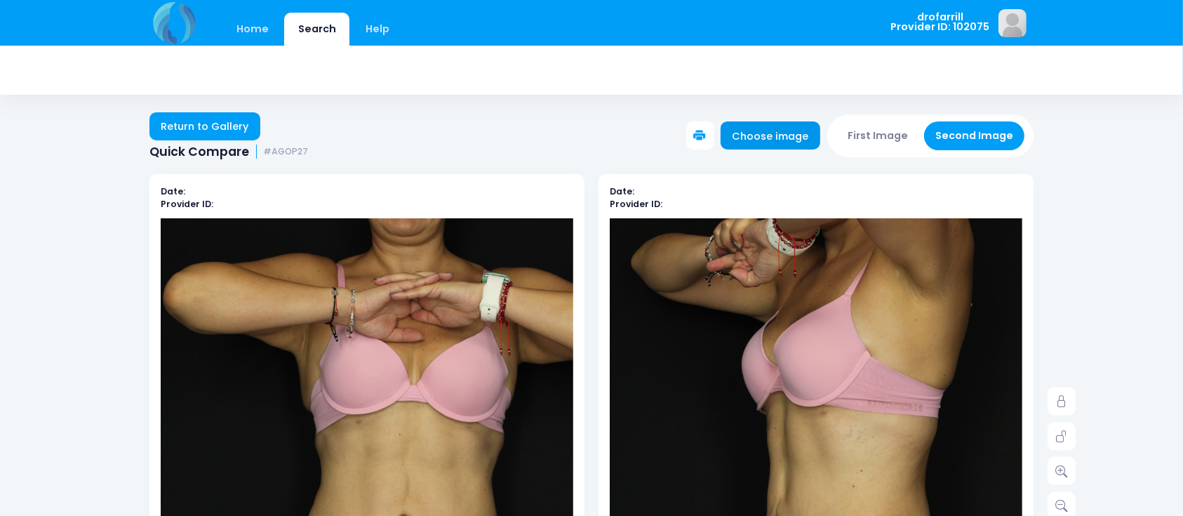
click at [768, 137] on link "Choose image" at bounding box center [771, 135] width 100 height 28
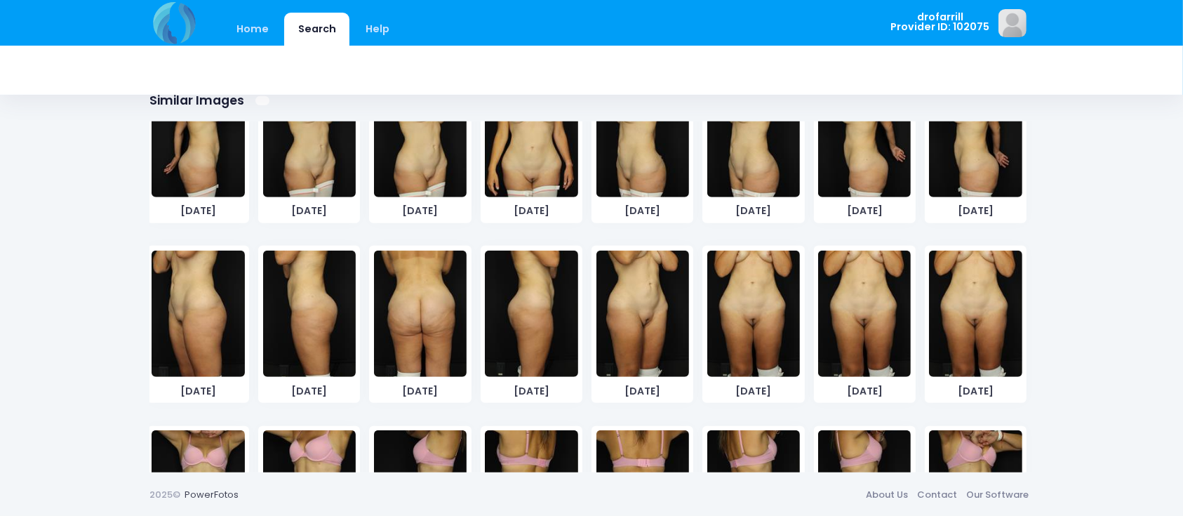
scroll to position [3, 0]
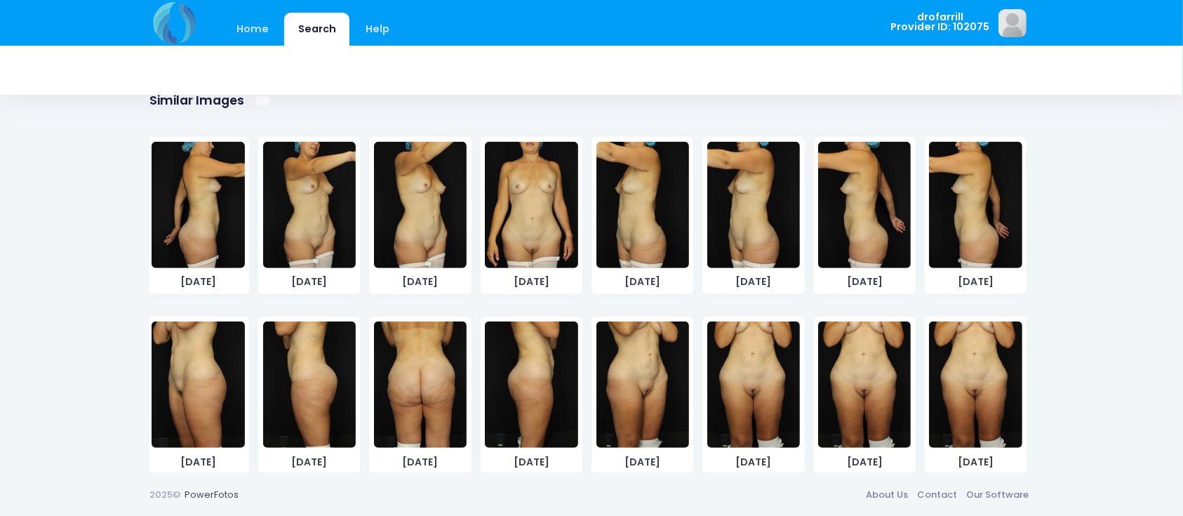
click at [753, 359] on img at bounding box center [754, 384] width 93 height 126
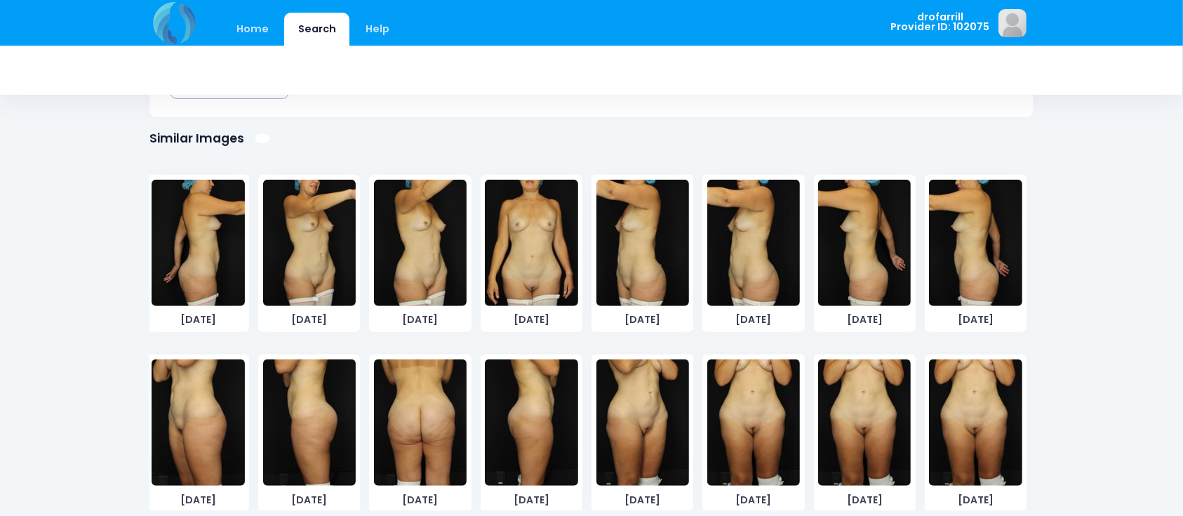
click at [753, 359] on div "[DATE] [DATE] [DATE] [DATE] [DATE]" at bounding box center [587, 525] width 898 height 719
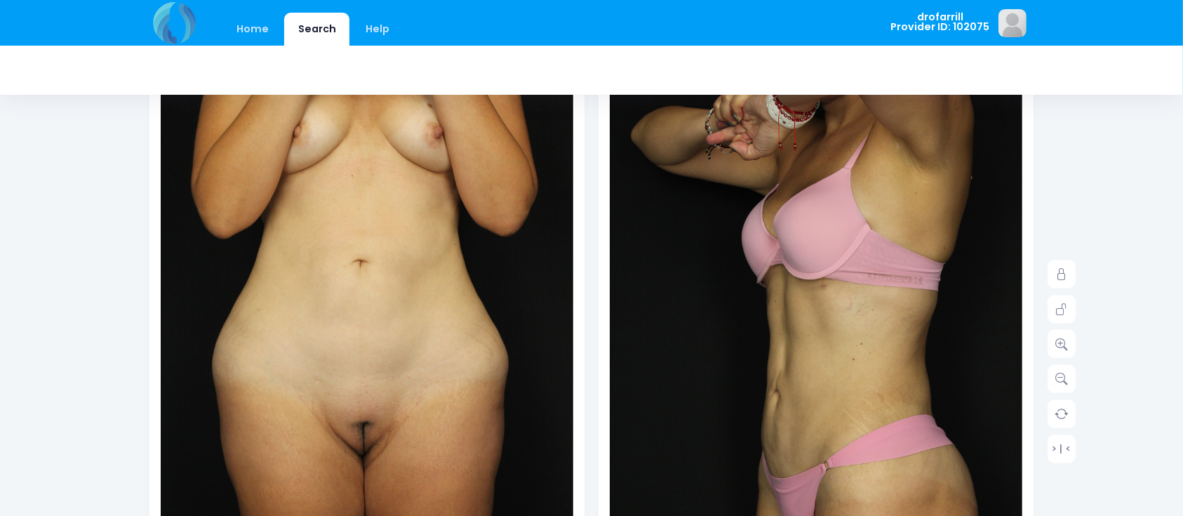
scroll to position [62, 0]
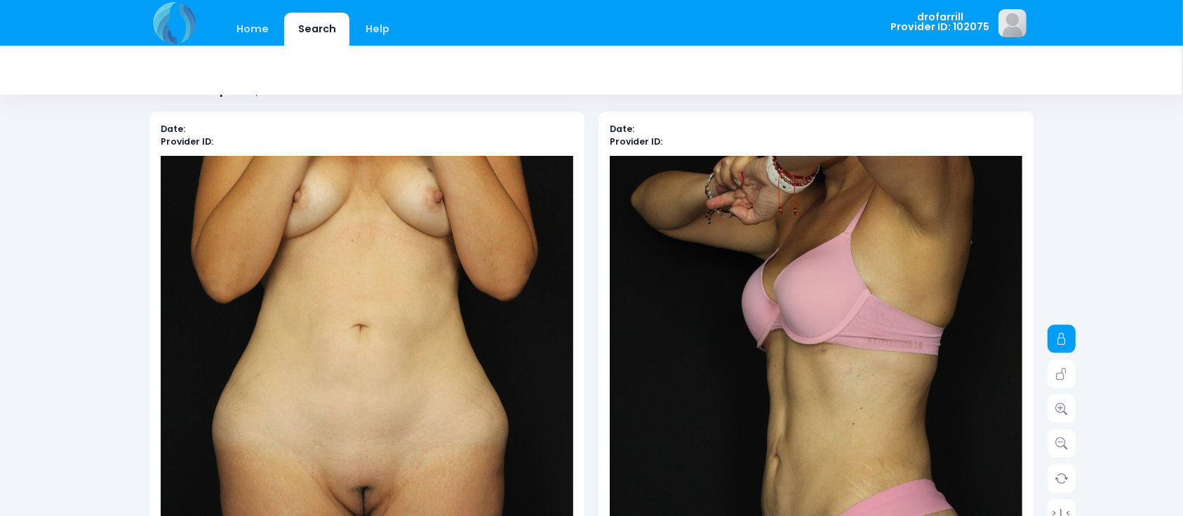
click at [887, 338] on icon at bounding box center [1062, 339] width 13 height 13
click at [887, 372] on icon at bounding box center [1062, 374] width 13 height 13
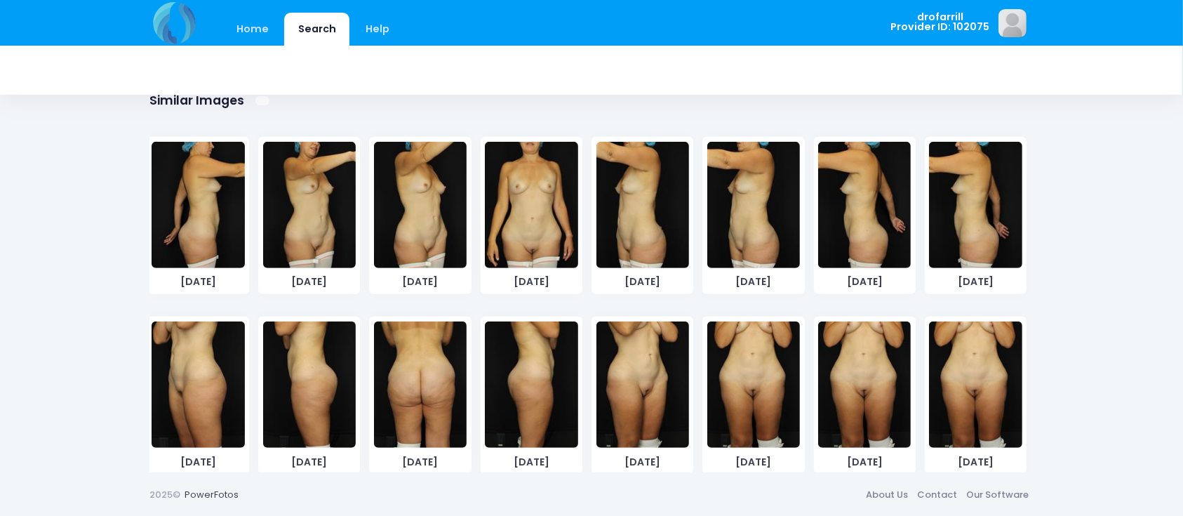
scroll to position [377, 0]
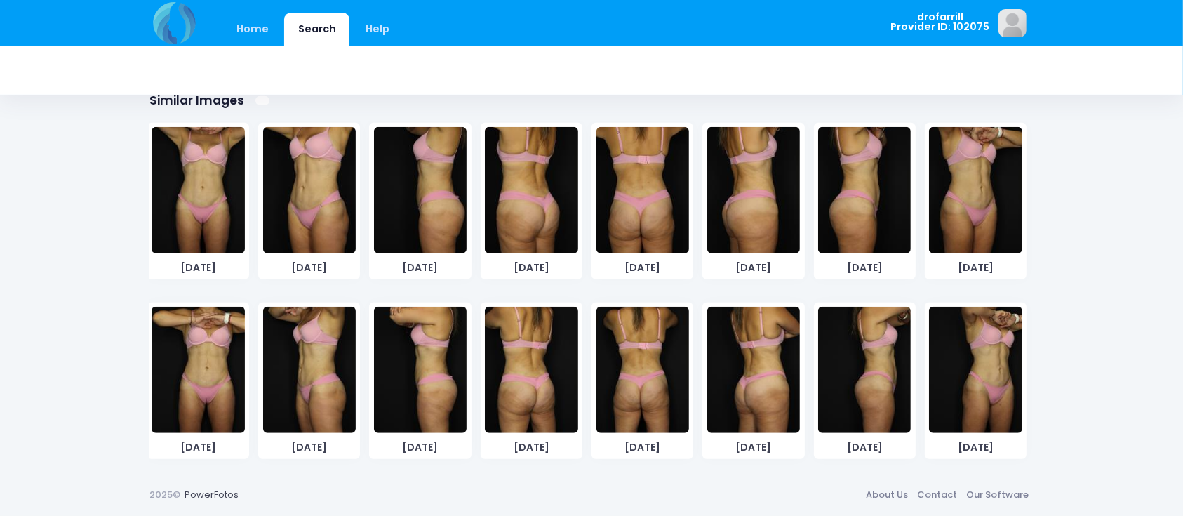
click at [199, 376] on img at bounding box center [198, 370] width 93 height 126
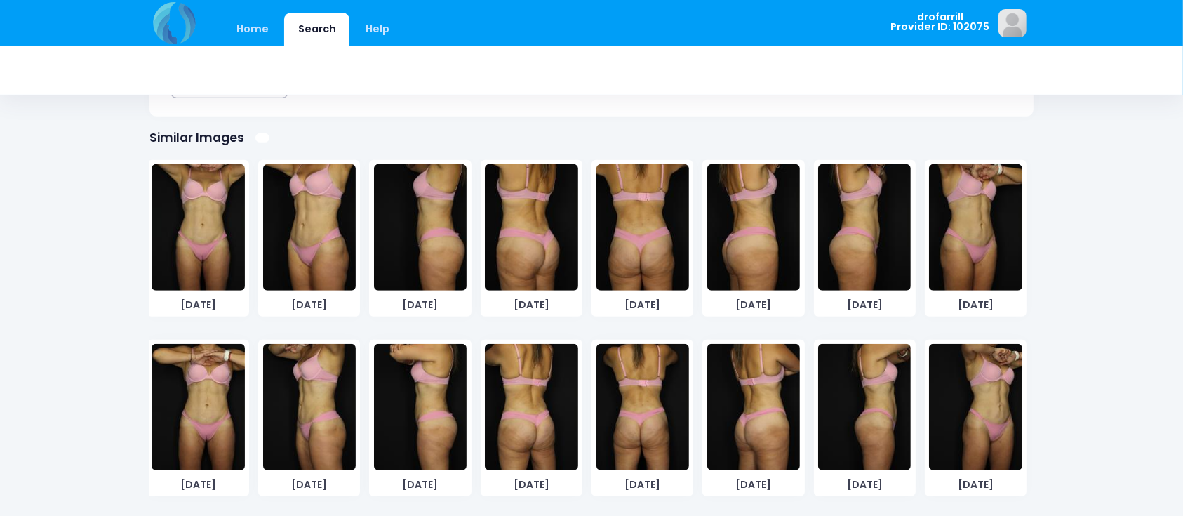
click at [199, 376] on img at bounding box center [198, 407] width 93 height 126
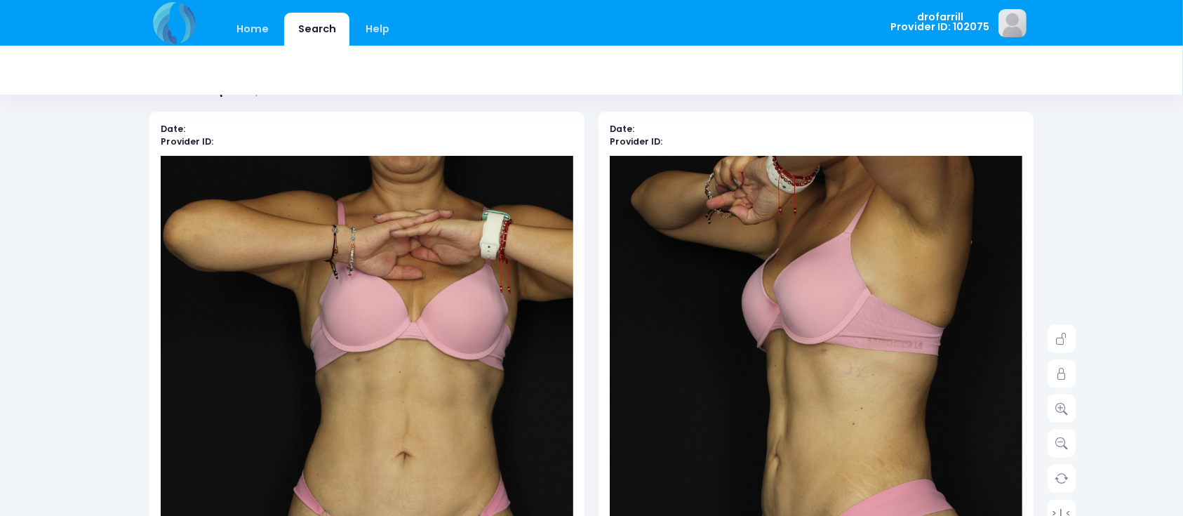
scroll to position [0, 0]
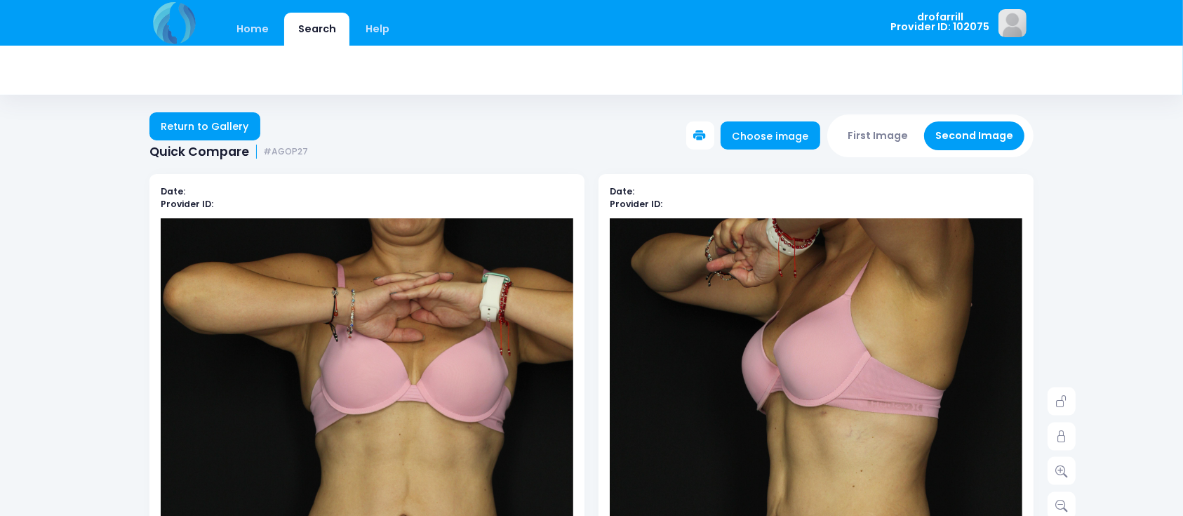
click at [887, 141] on button "First Image" at bounding box center [879, 135] width 84 height 29
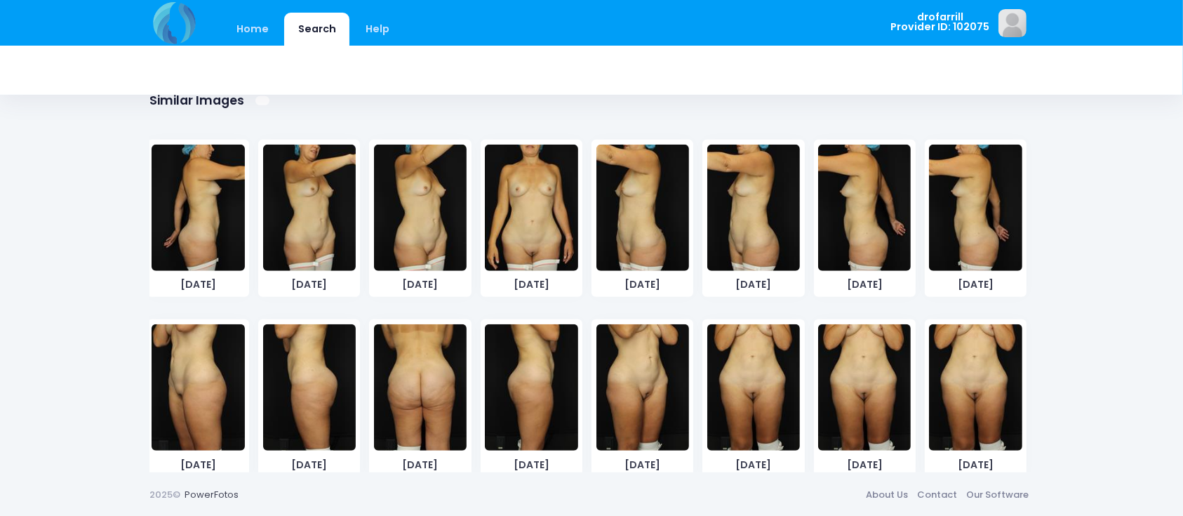
click at [764, 376] on img at bounding box center [754, 387] width 93 height 126
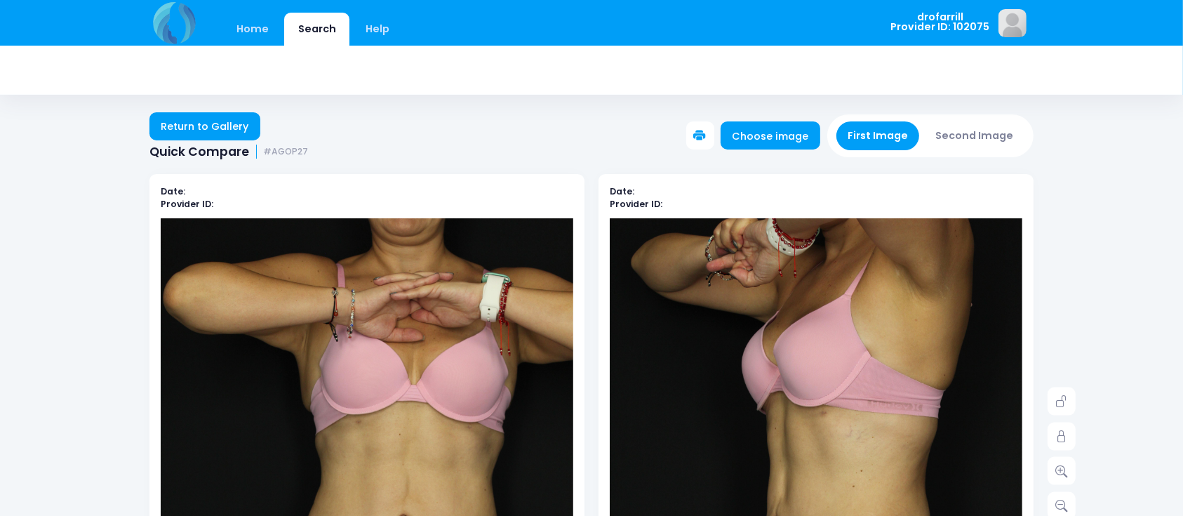
click at [887, 135] on button "Second Image" at bounding box center [974, 135] width 101 height 29
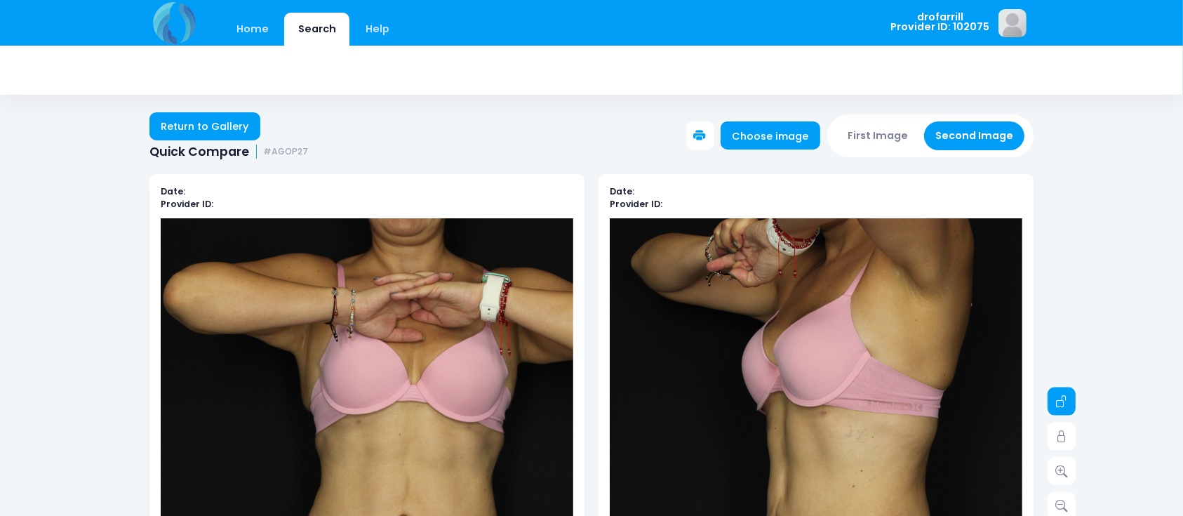
click at [887, 376] on icon at bounding box center [1062, 401] width 13 height 13
click at [887, 376] on link at bounding box center [1062, 436] width 28 height 28
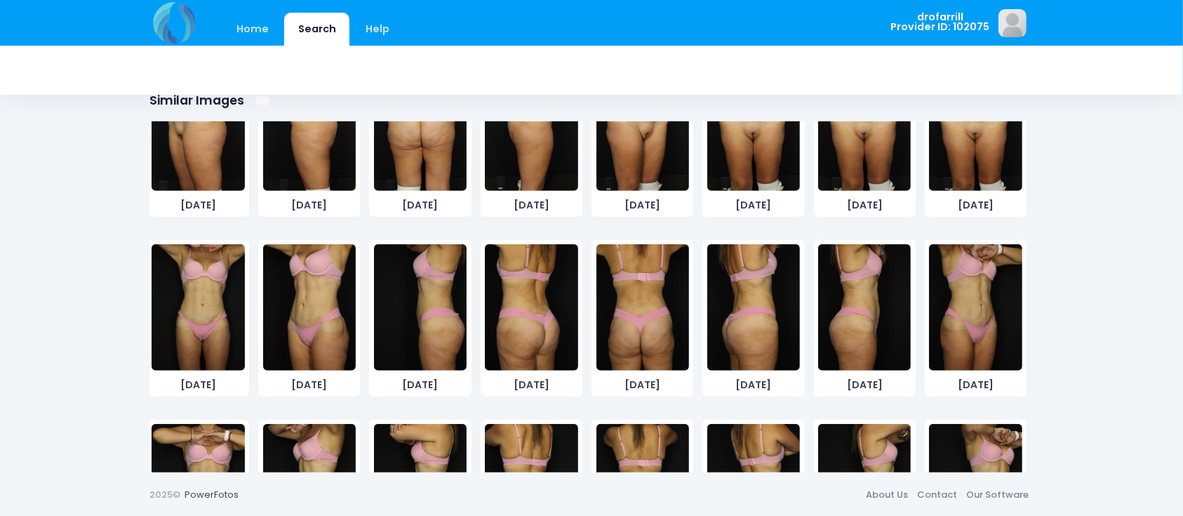
scroll to position [377, 0]
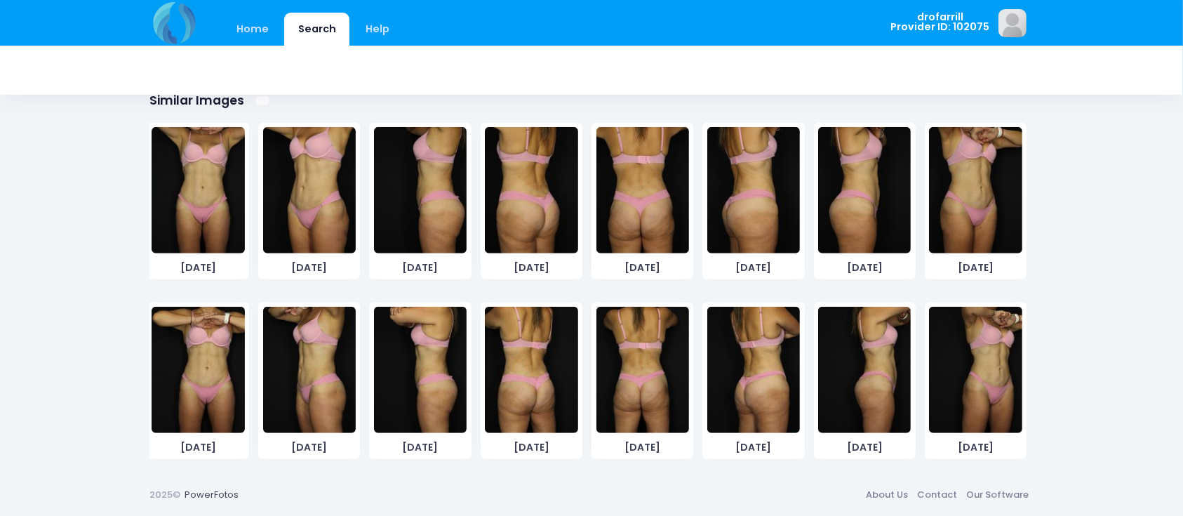
click at [168, 336] on img at bounding box center [198, 370] width 93 height 126
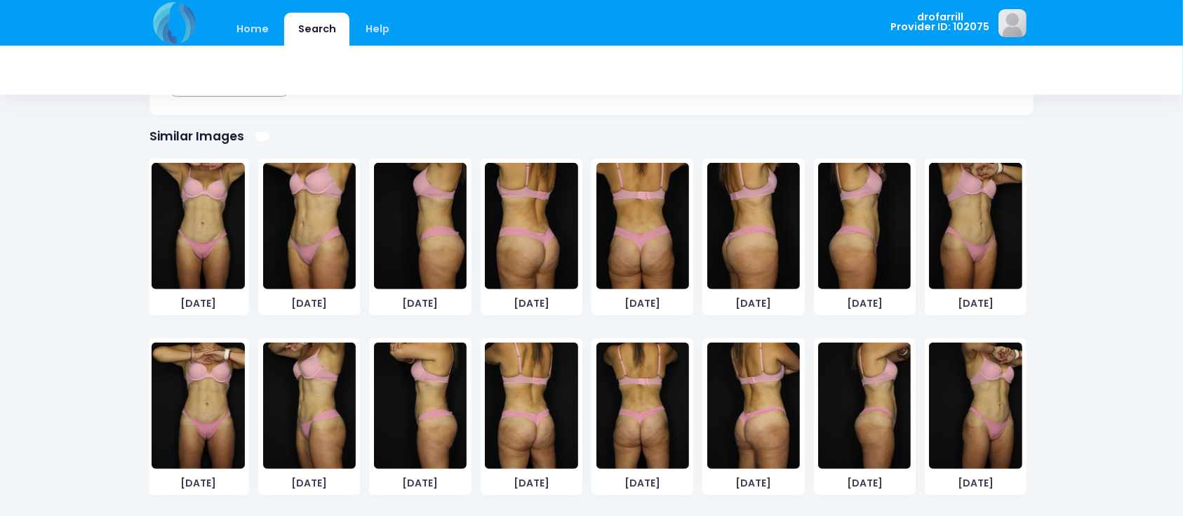
click at [168, 336] on div "[DATE] [DATE] [DATE] [DATE] [DATE]" at bounding box center [587, 148] width 898 height 719
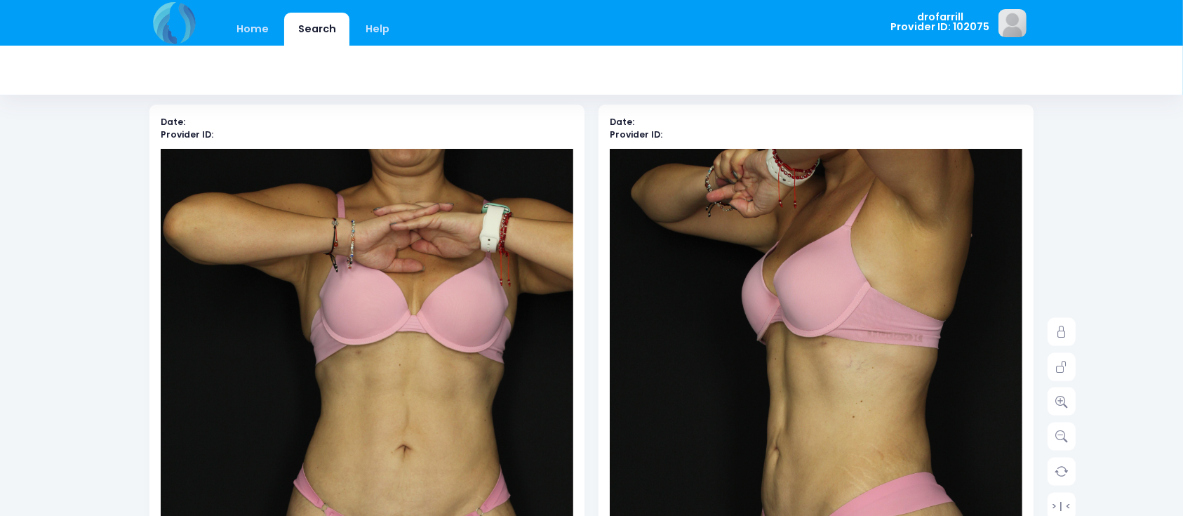
scroll to position [62, 0]
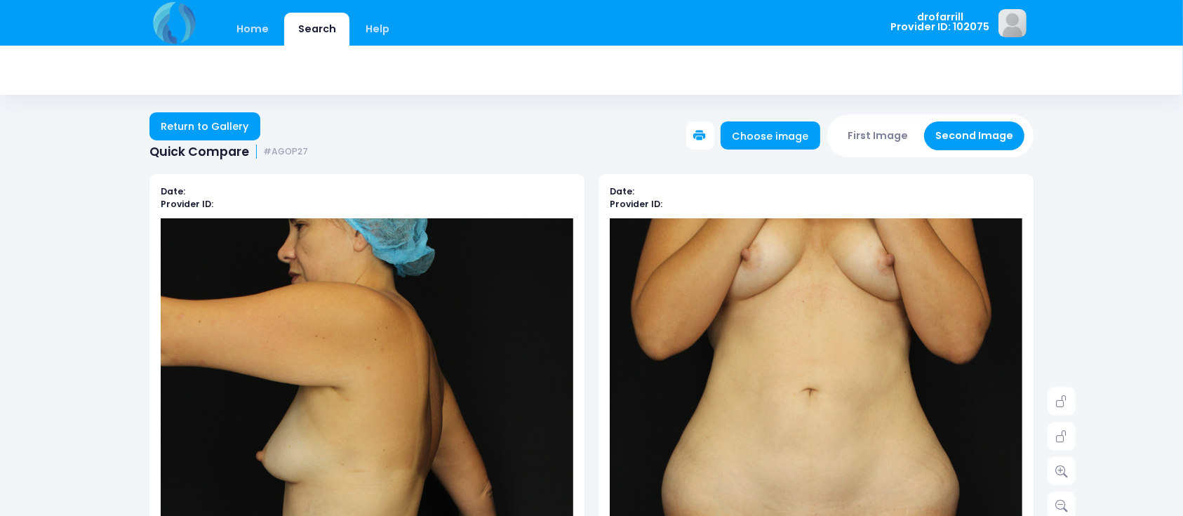
click at [890, 127] on button "First Image" at bounding box center [879, 135] width 84 height 29
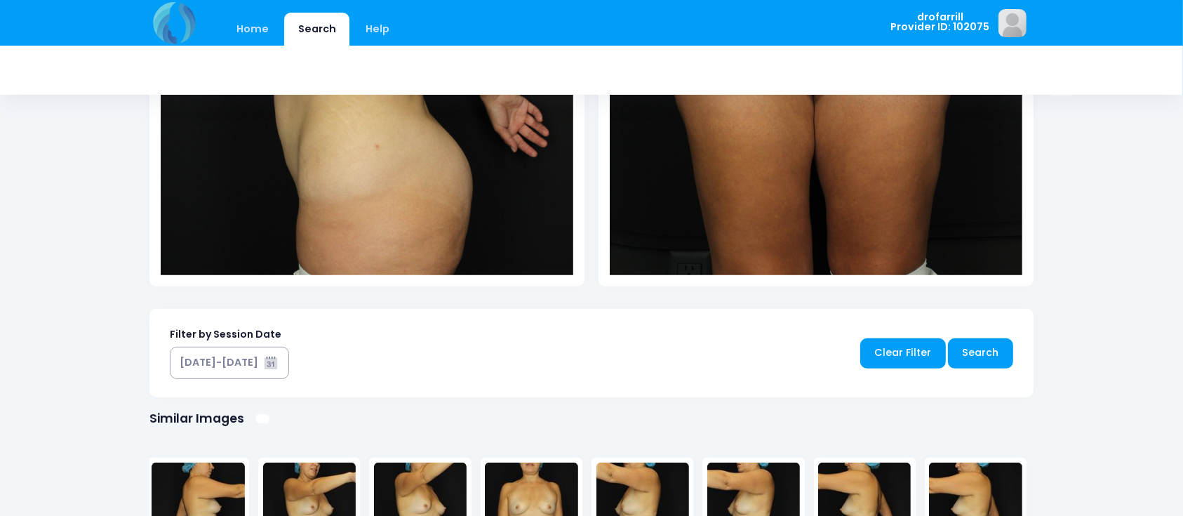
scroll to position [812, 0]
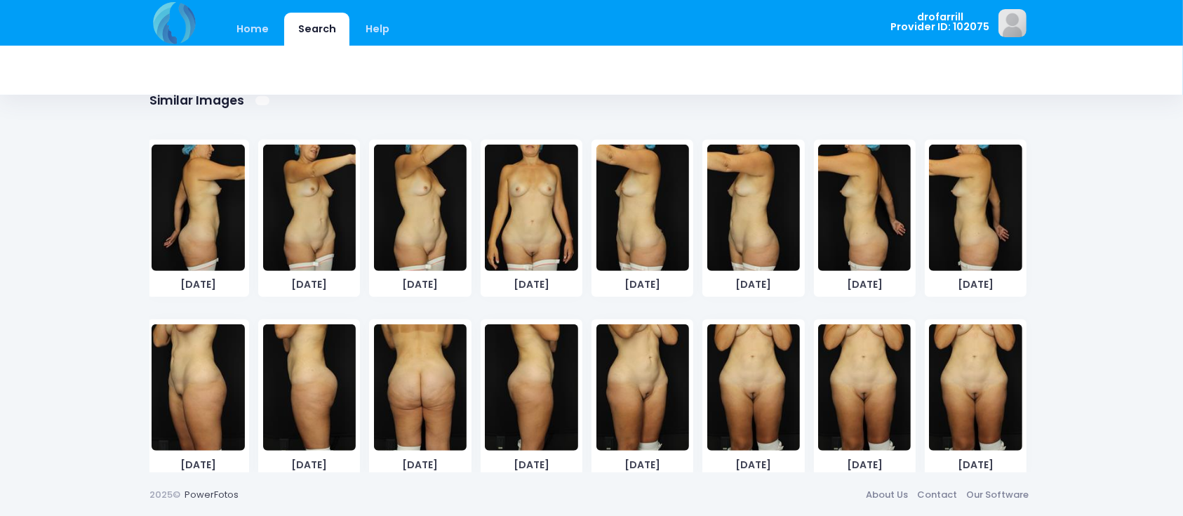
click at [756, 384] on img at bounding box center [754, 387] width 93 height 126
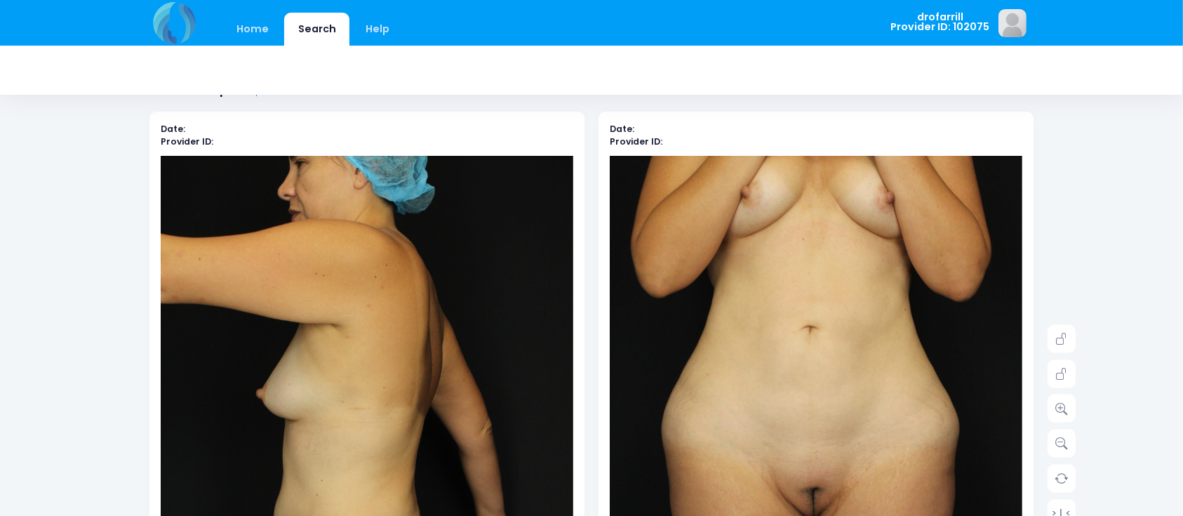
scroll to position [0, 0]
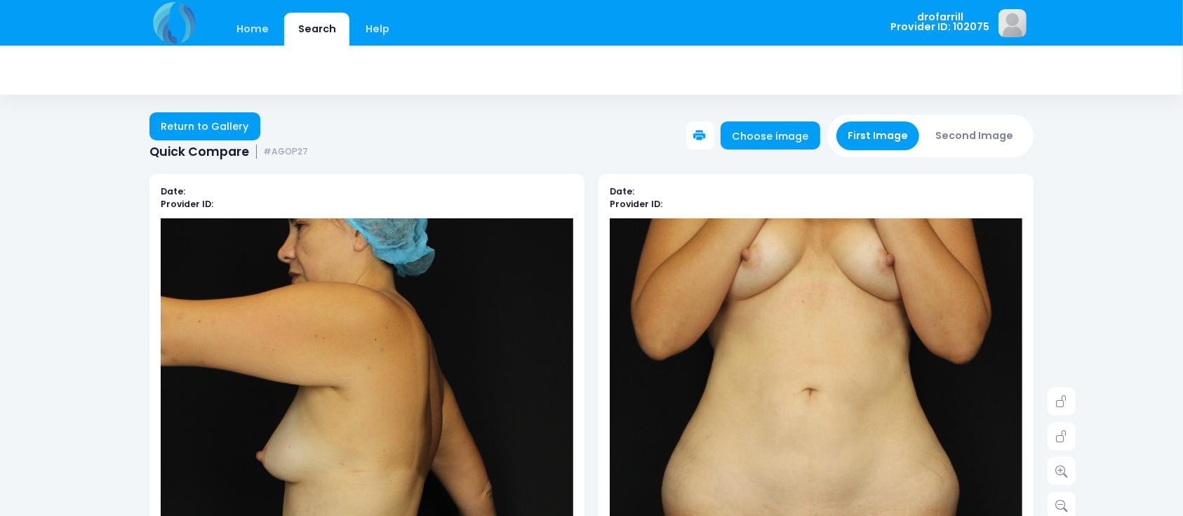
click at [995, 136] on button "Second Image" at bounding box center [974, 135] width 101 height 29
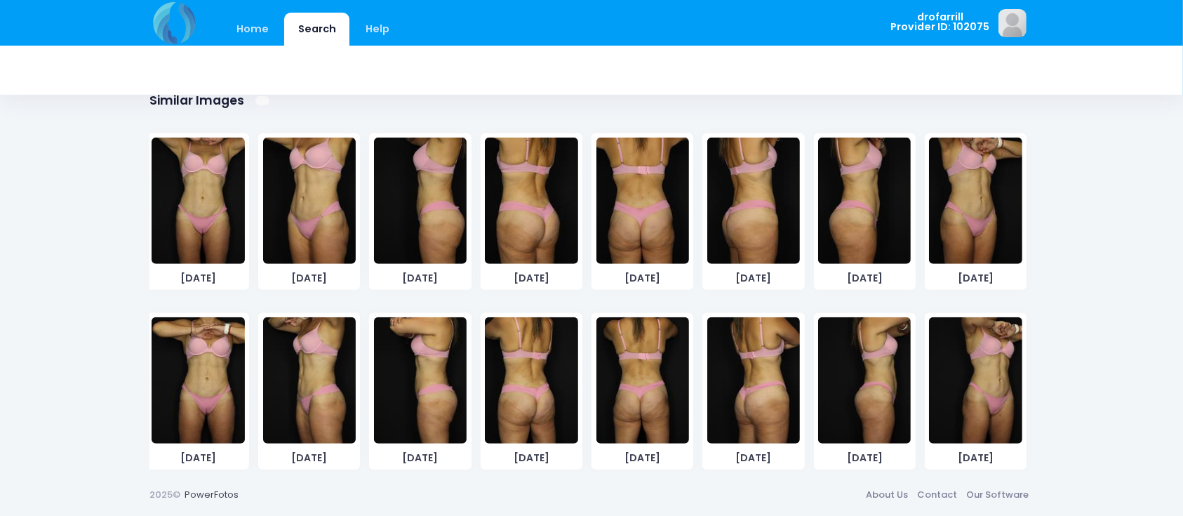
scroll to position [377, 0]
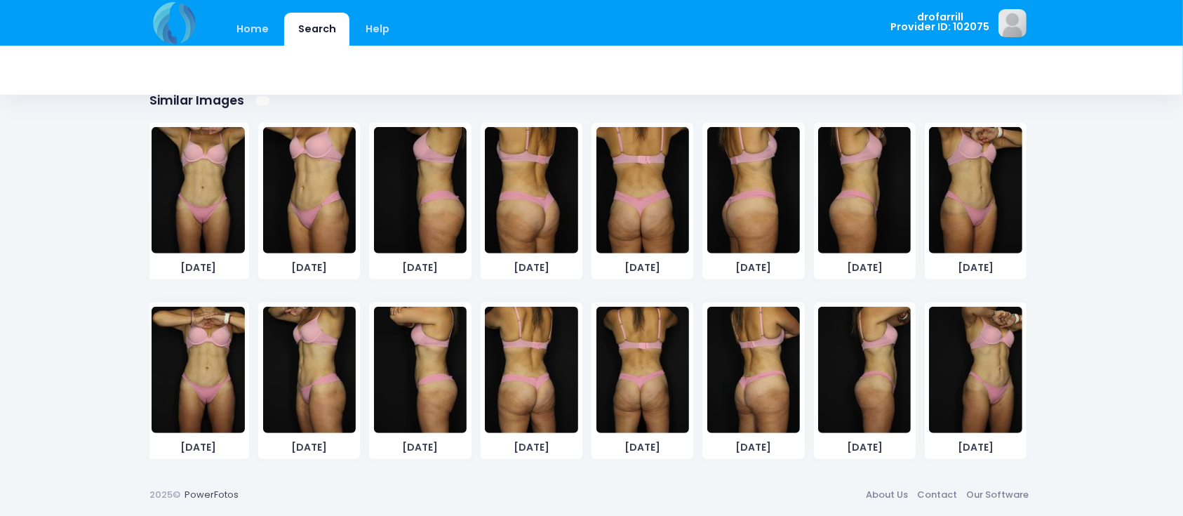
click at [174, 376] on img at bounding box center [198, 370] width 93 height 126
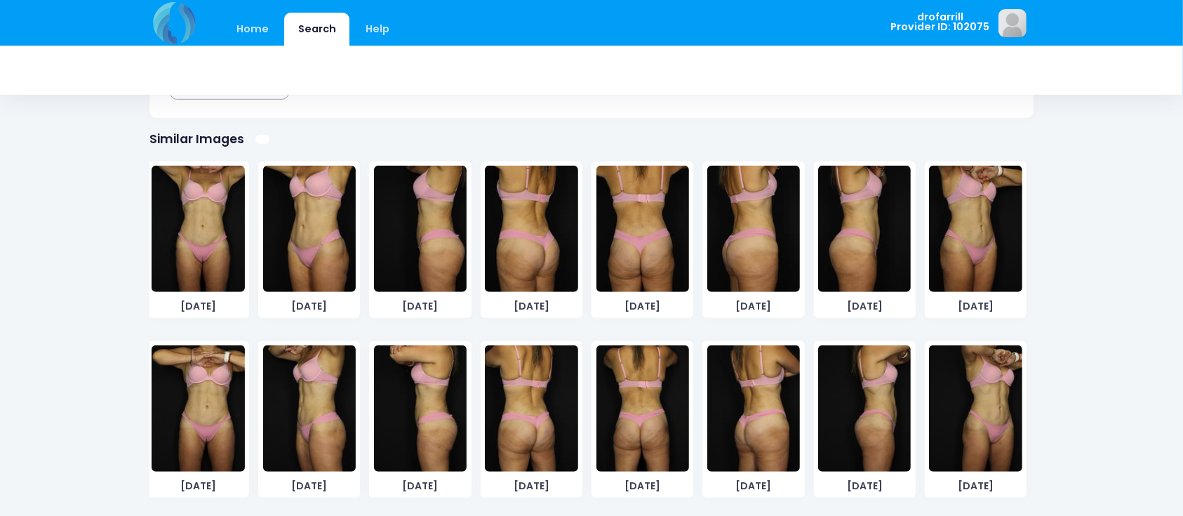
click at [174, 376] on div "[DATE] [DATE] [DATE] [DATE] [DATE]" at bounding box center [587, 151] width 898 height 719
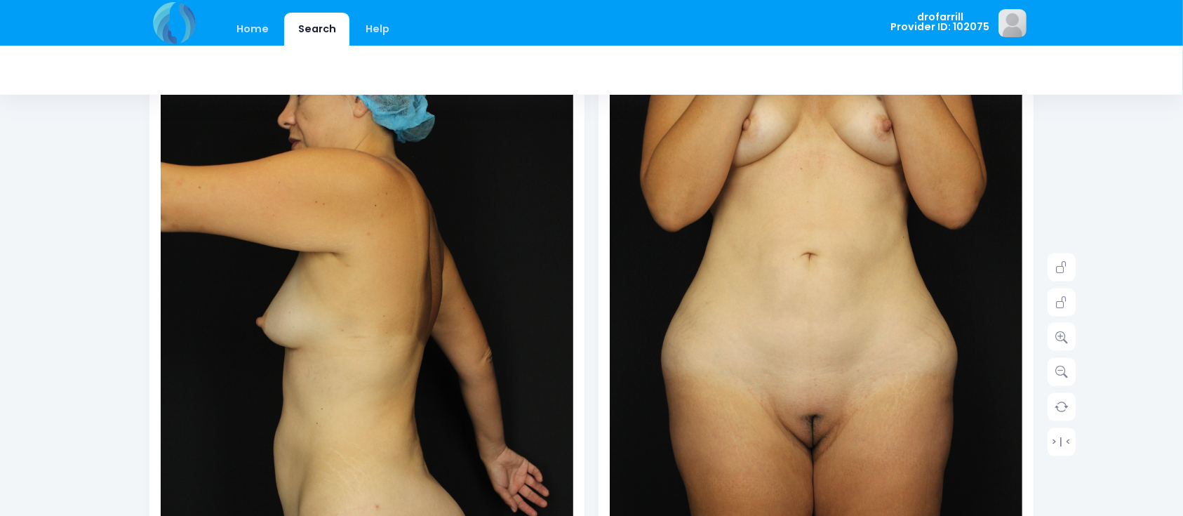
scroll to position [0, 0]
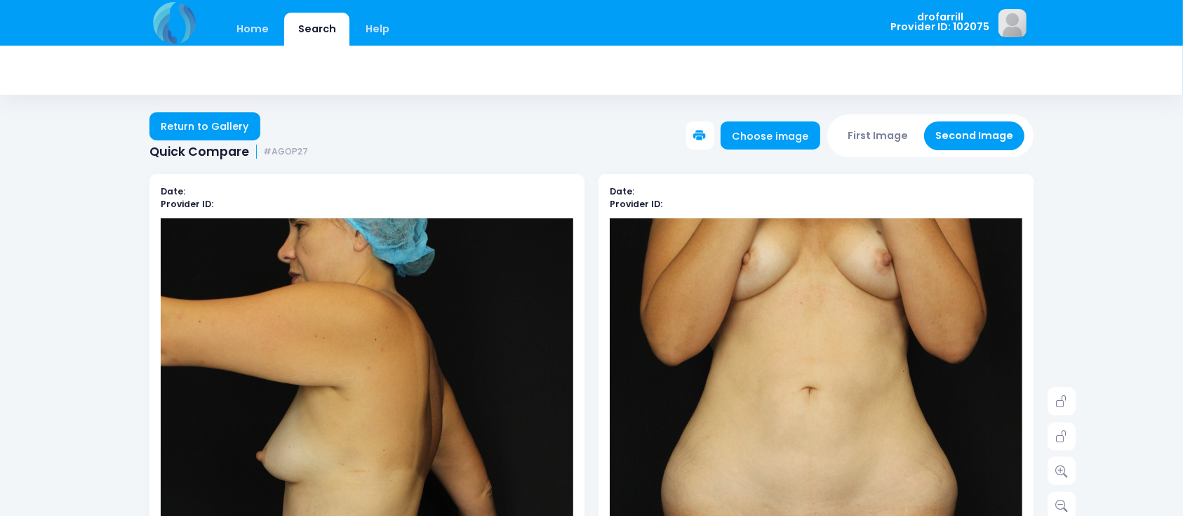
click at [875, 142] on button "First Image" at bounding box center [879, 135] width 84 height 29
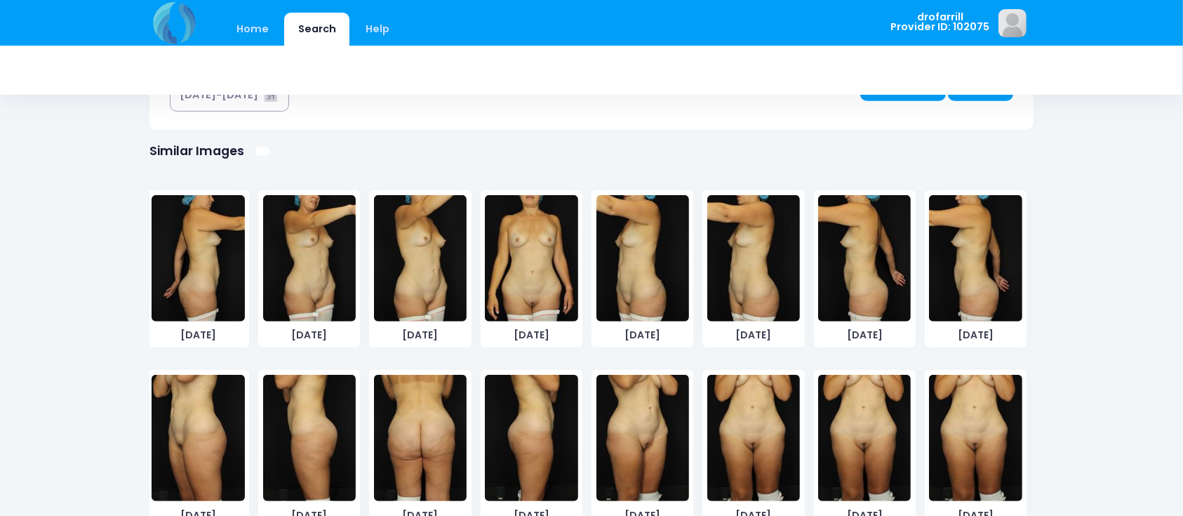
click at [754, 409] on img at bounding box center [754, 438] width 93 height 126
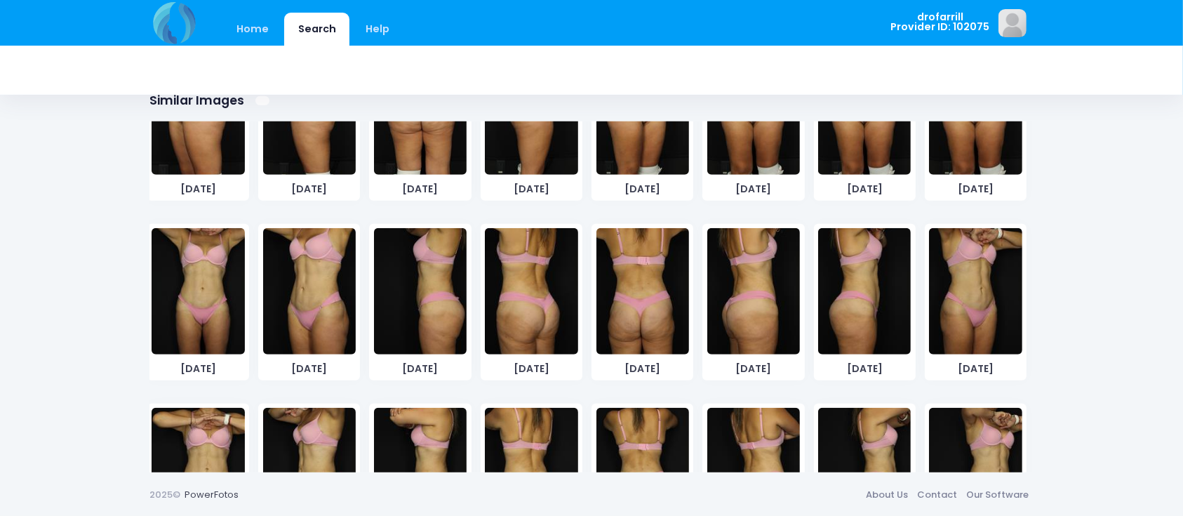
scroll to position [377, 0]
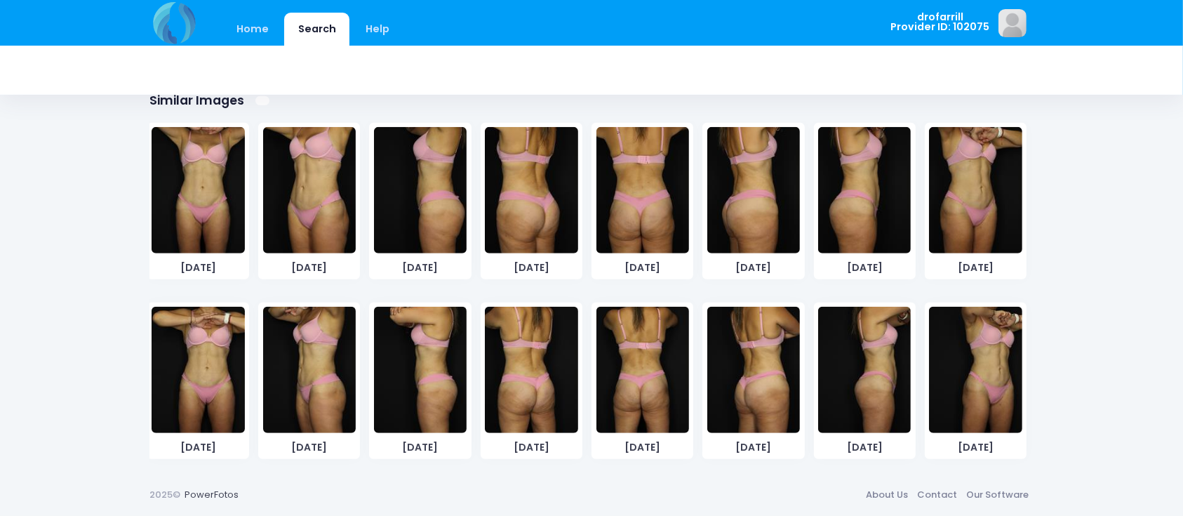
click at [204, 367] on img at bounding box center [198, 370] width 93 height 126
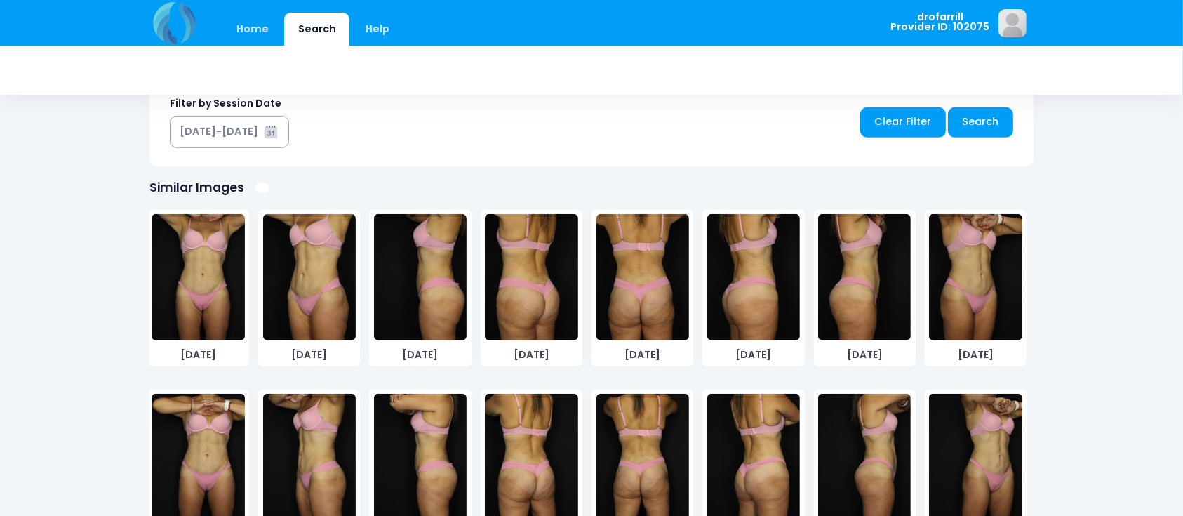
click at [204, 367] on div "[DATE] [DATE] [DATE] [DATE] [DATE]" at bounding box center [587, 200] width 898 height 719
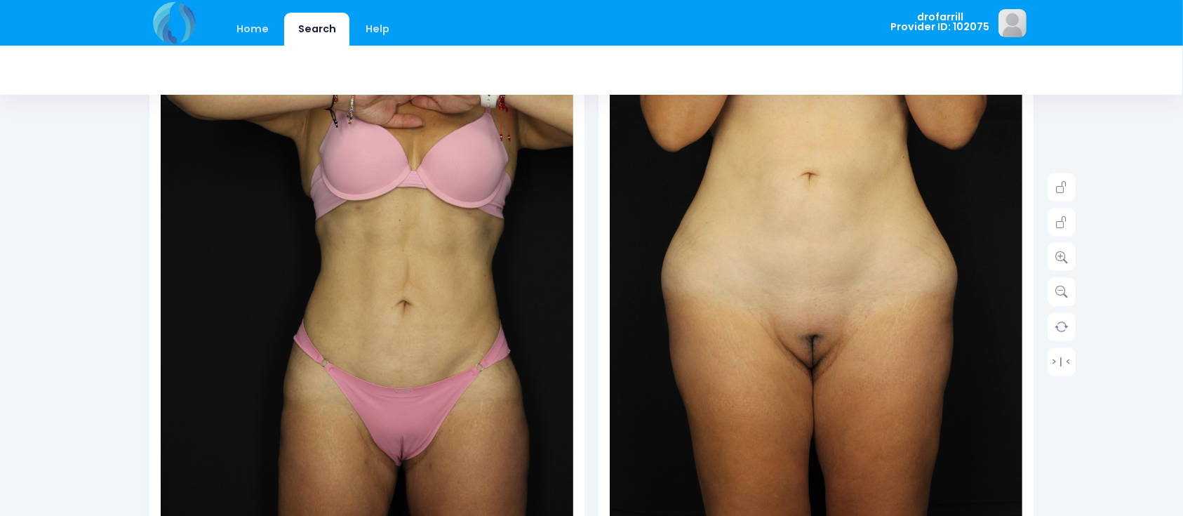
scroll to position [216, 0]
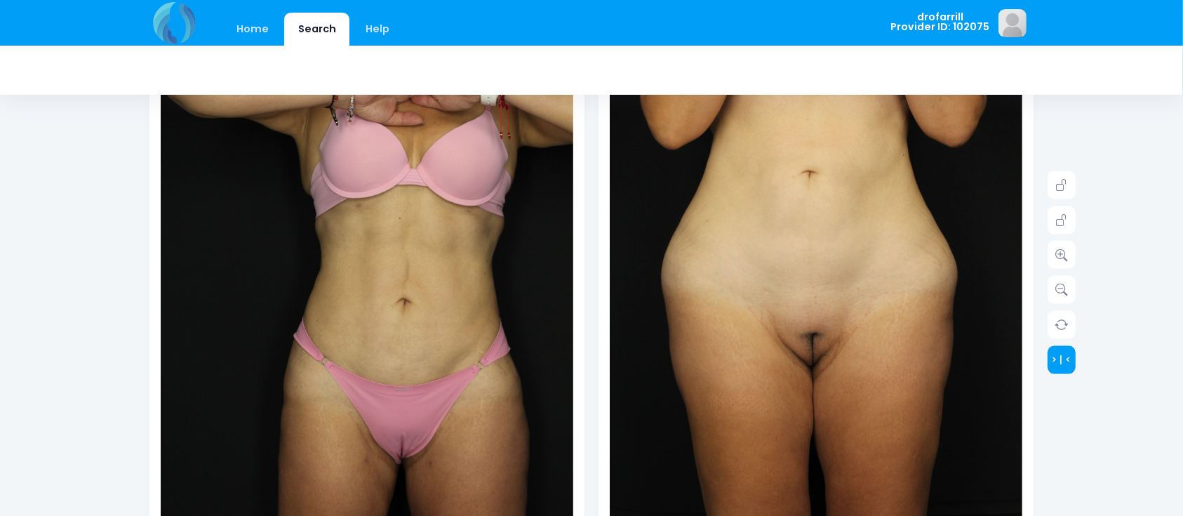
click at [1065, 360] on link "> | <" at bounding box center [1062, 359] width 28 height 28
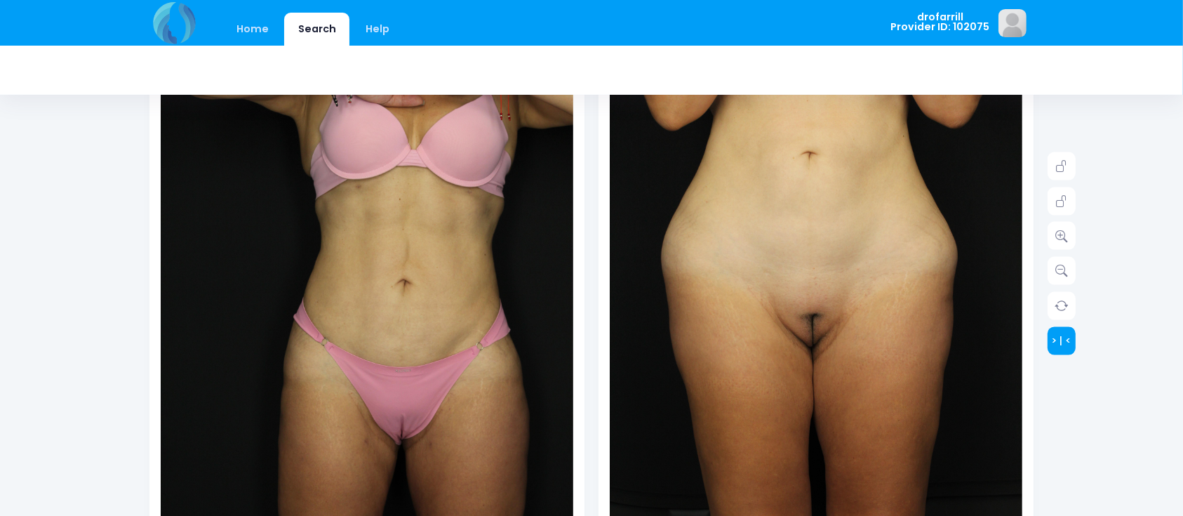
scroll to position [215, 0]
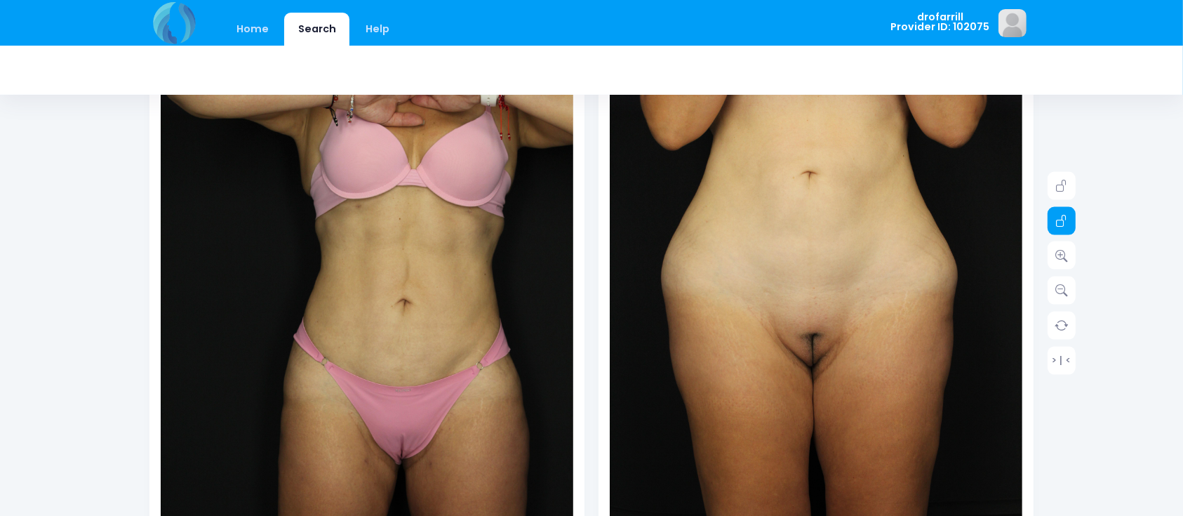
click at [1065, 217] on icon at bounding box center [1062, 221] width 13 height 13
click at [1061, 259] on icon at bounding box center [1062, 255] width 13 height 13
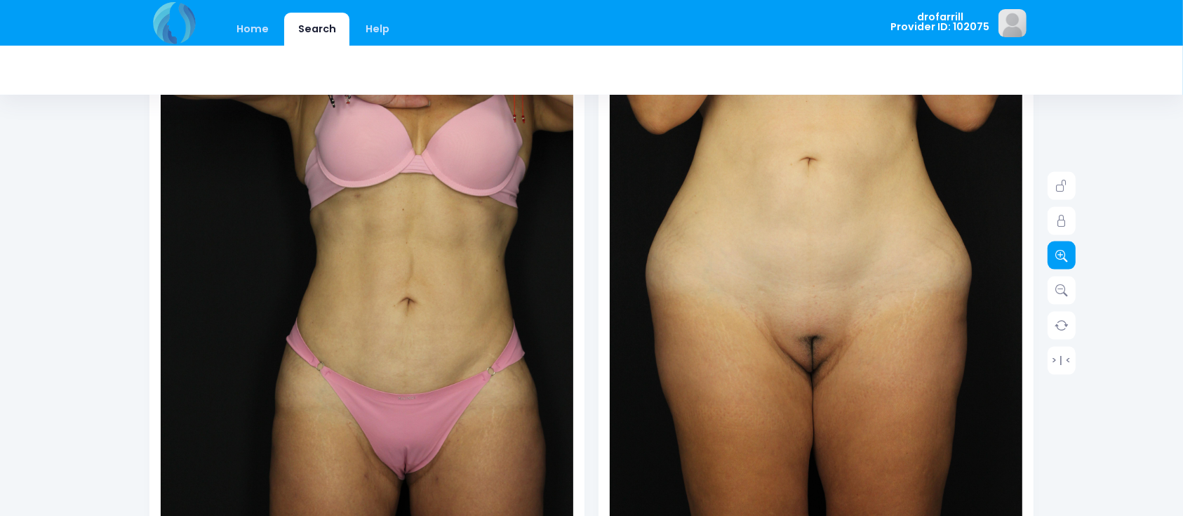
click at [1061, 259] on icon at bounding box center [1062, 255] width 13 height 13
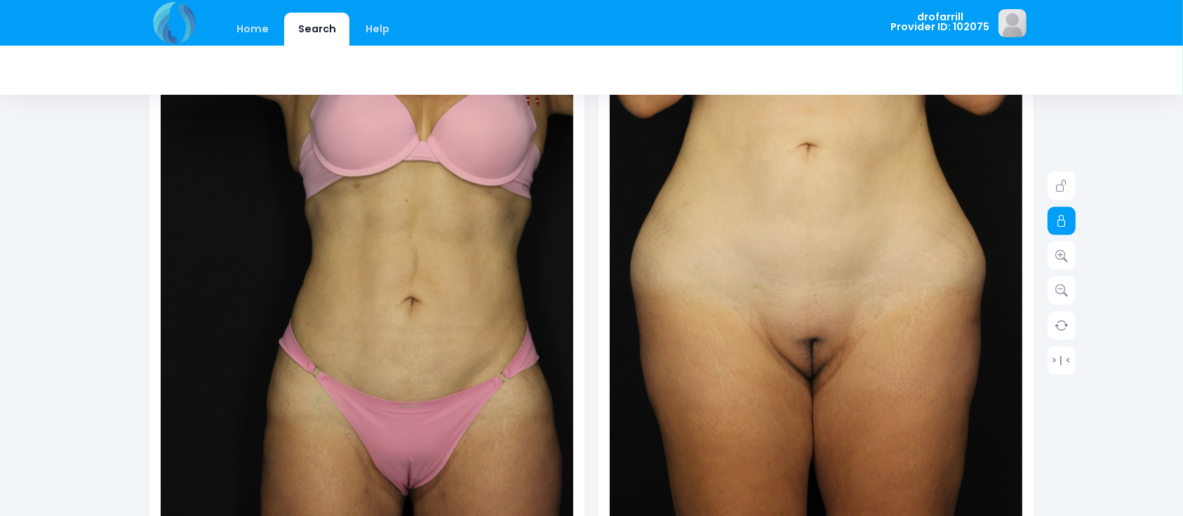
click at [1063, 230] on link at bounding box center [1062, 220] width 28 height 28
click at [1056, 289] on icon at bounding box center [1062, 290] width 13 height 13
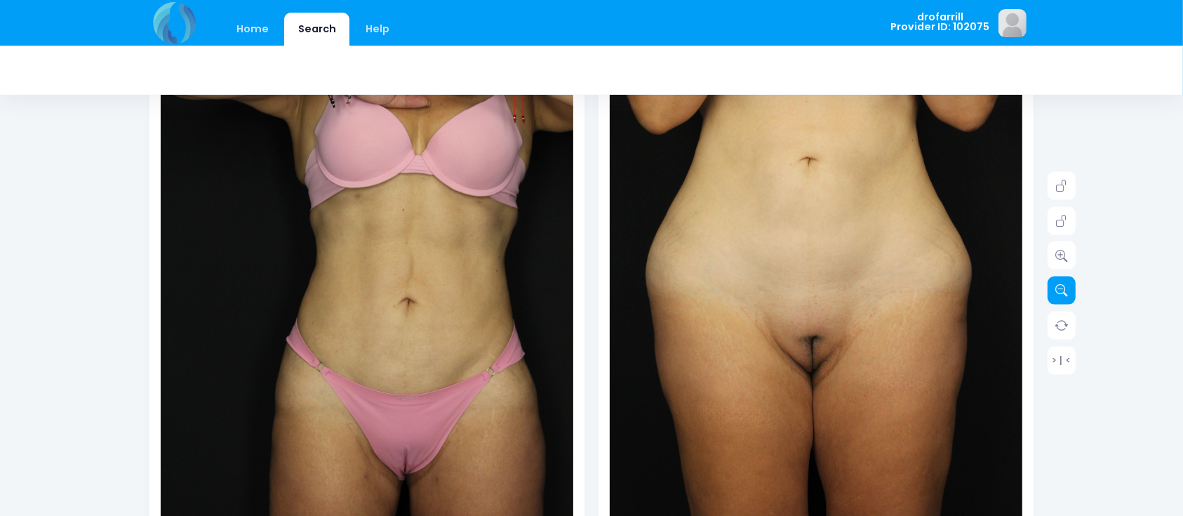
click at [1056, 289] on icon at bounding box center [1062, 290] width 13 height 13
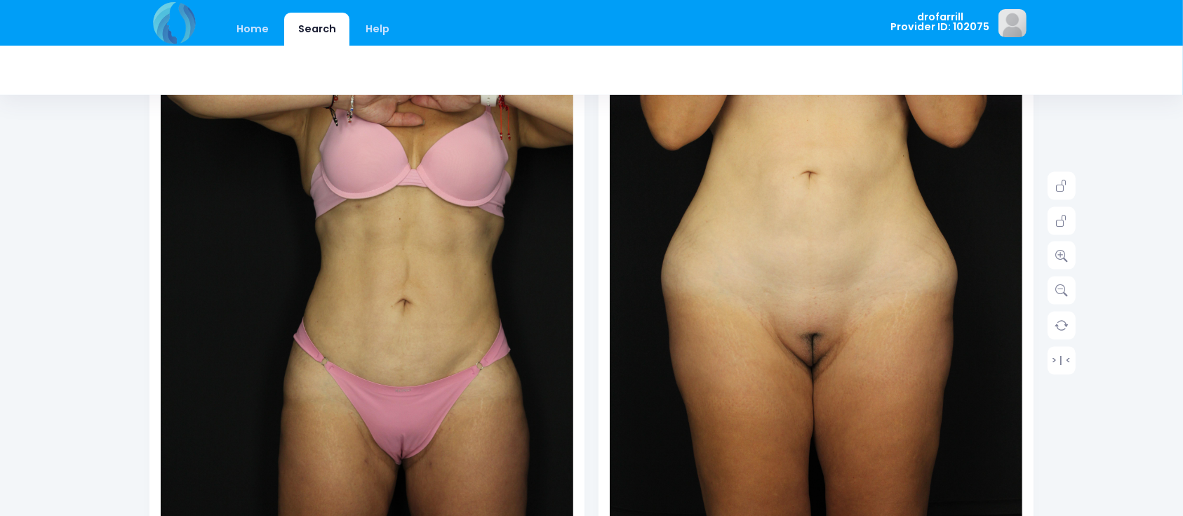
click at [924, 289] on img at bounding box center [816, 312] width 413 height 619
click at [1056, 296] on icon at bounding box center [1062, 290] width 13 height 13
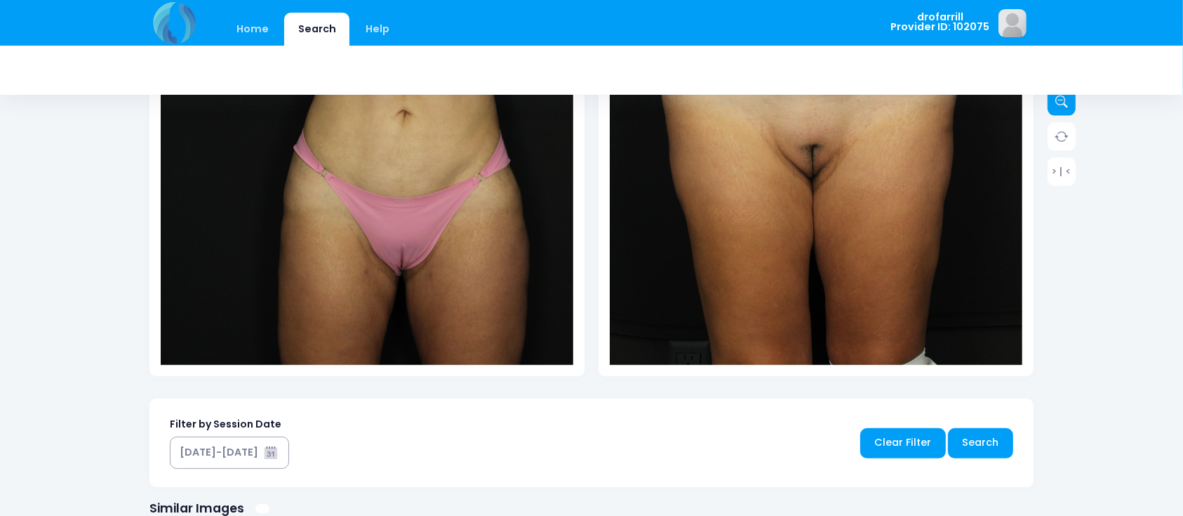
scroll to position [371, 0]
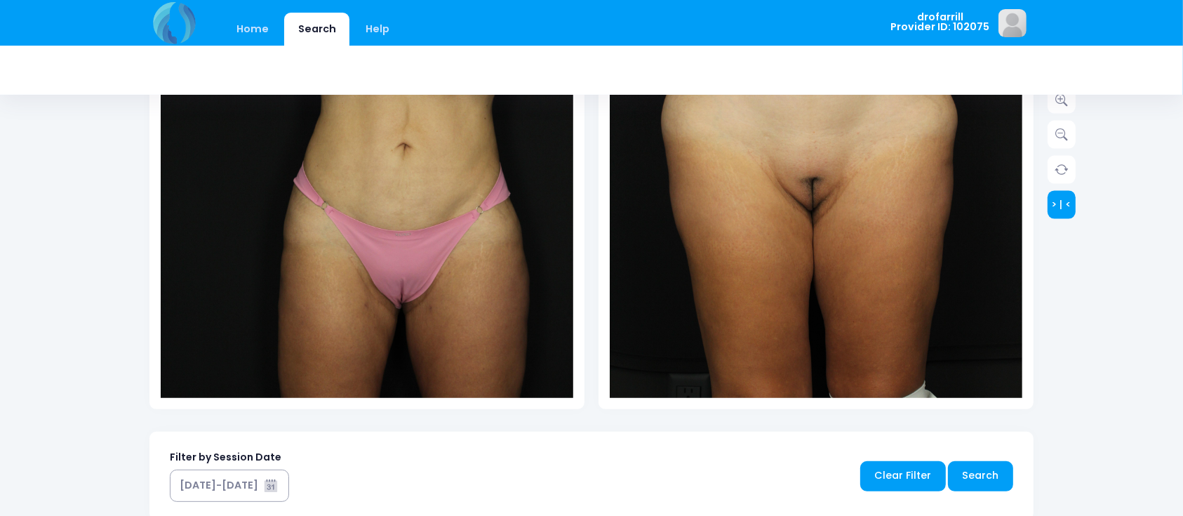
click at [1073, 206] on link "> | <" at bounding box center [1062, 204] width 28 height 28
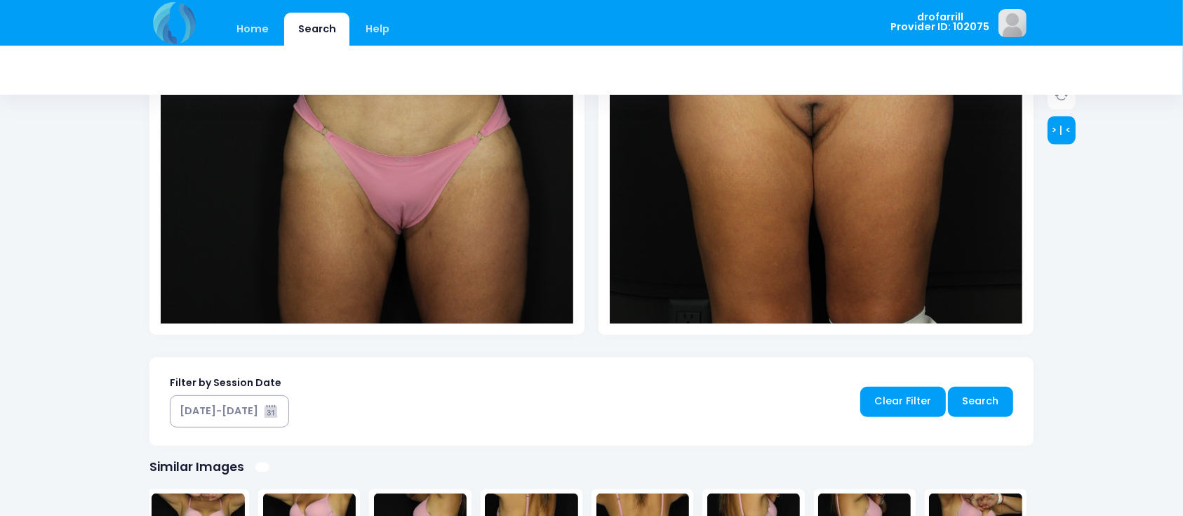
scroll to position [410, 0]
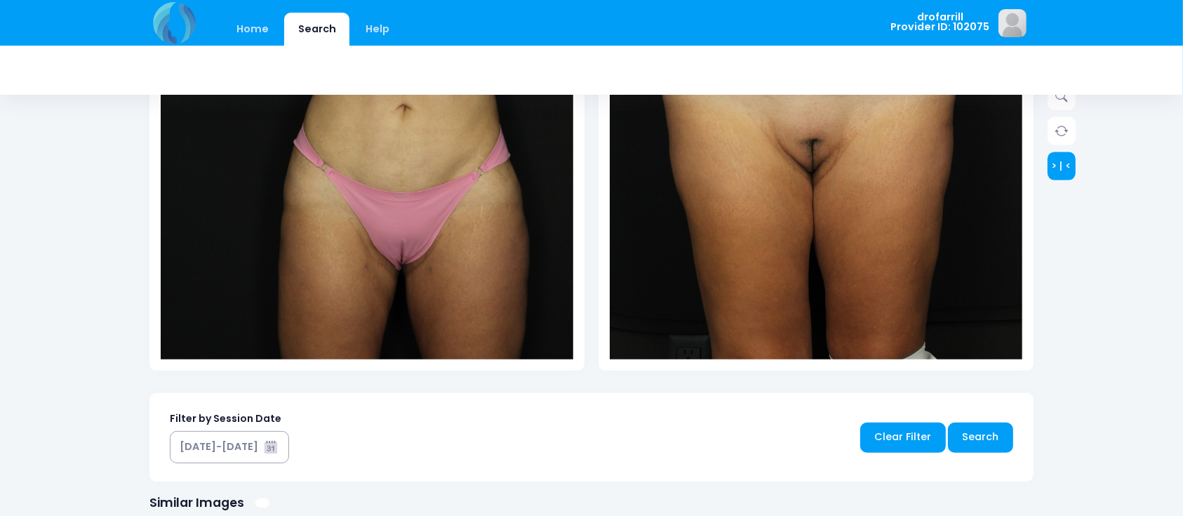
click at [1068, 173] on link "> | <" at bounding box center [1062, 166] width 28 height 28
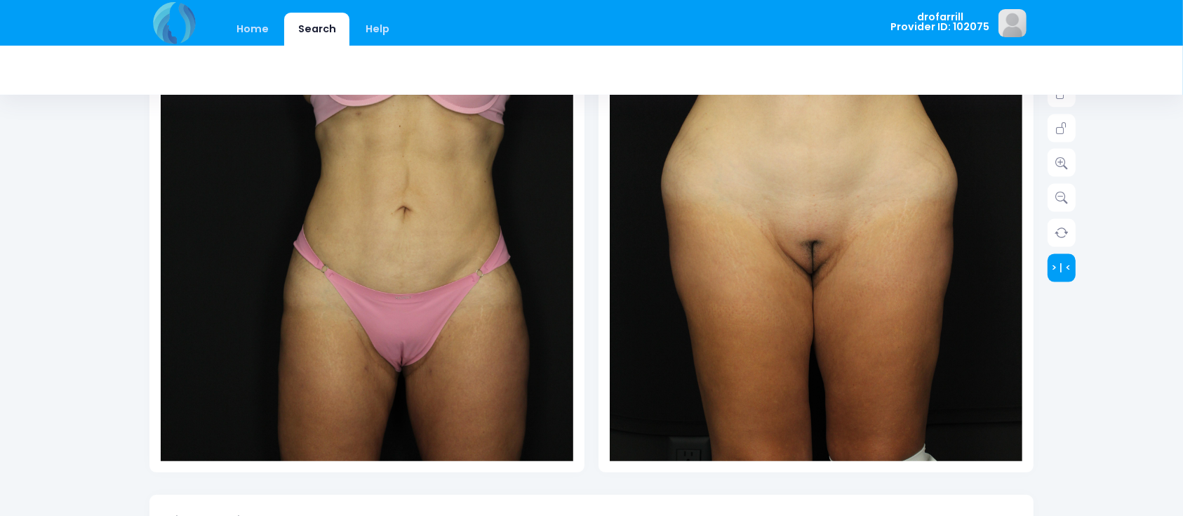
scroll to position [305, 0]
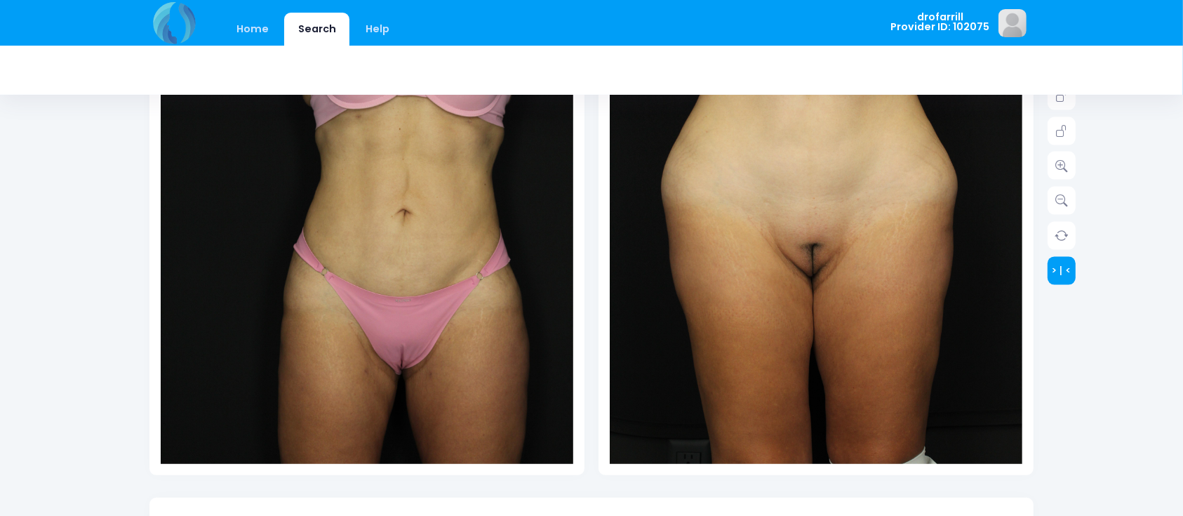
click at [1067, 267] on link "> | <" at bounding box center [1062, 270] width 28 height 28
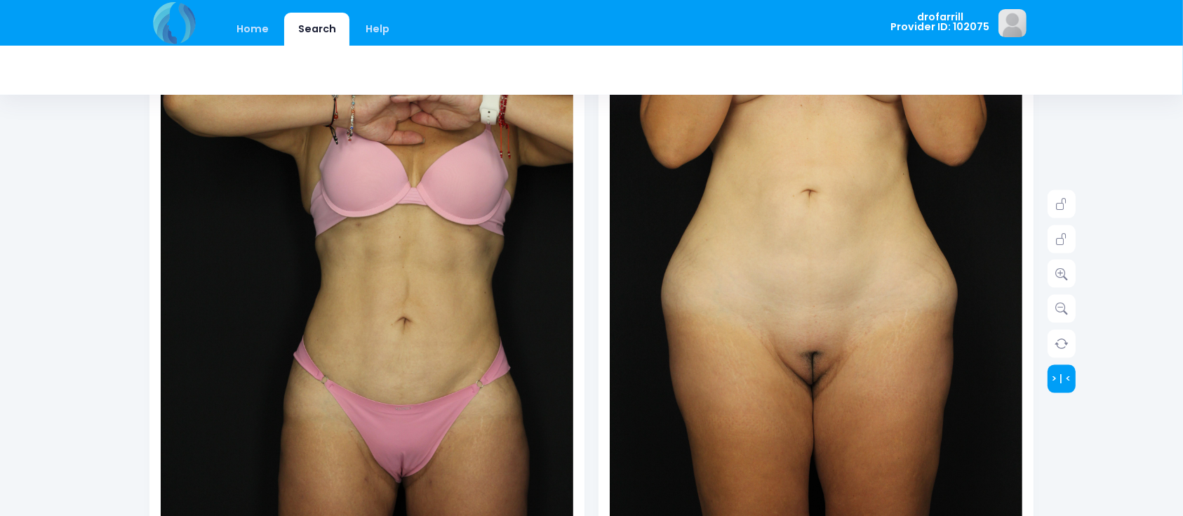
scroll to position [192, 0]
